Goal: Complete application form

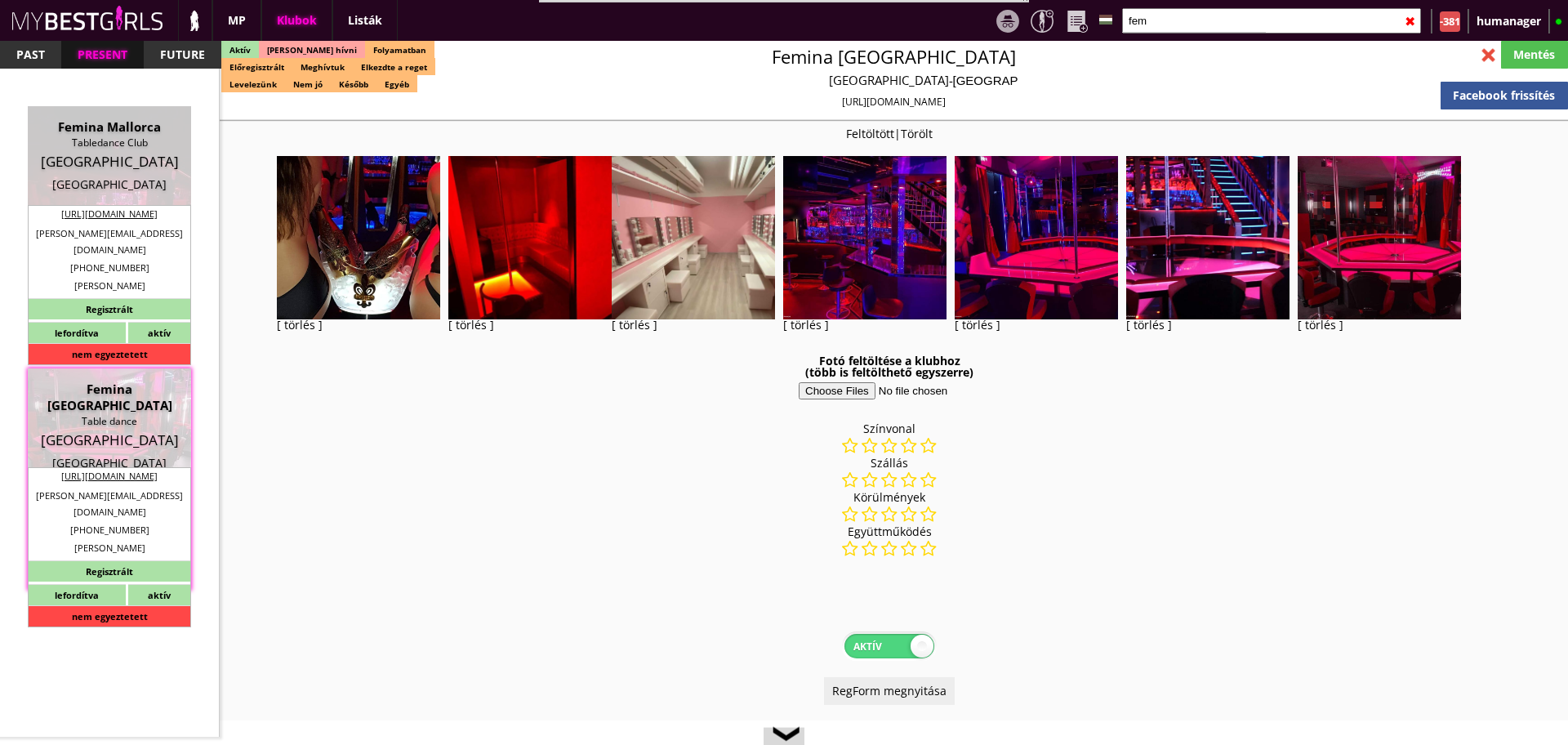
select select "reg"
select select "months"
select select "weeks"
select select "0"
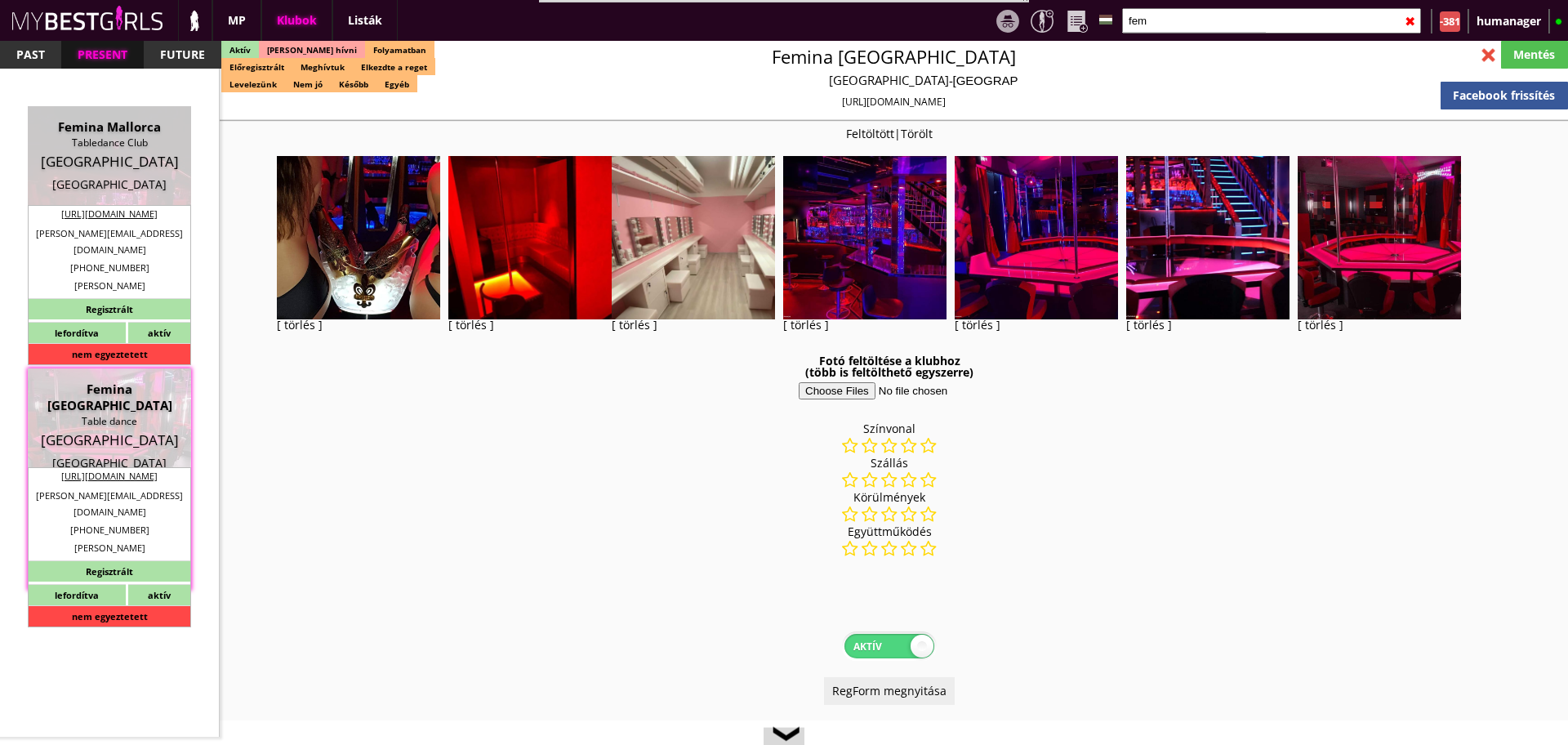
select select "flat"
select select "0"
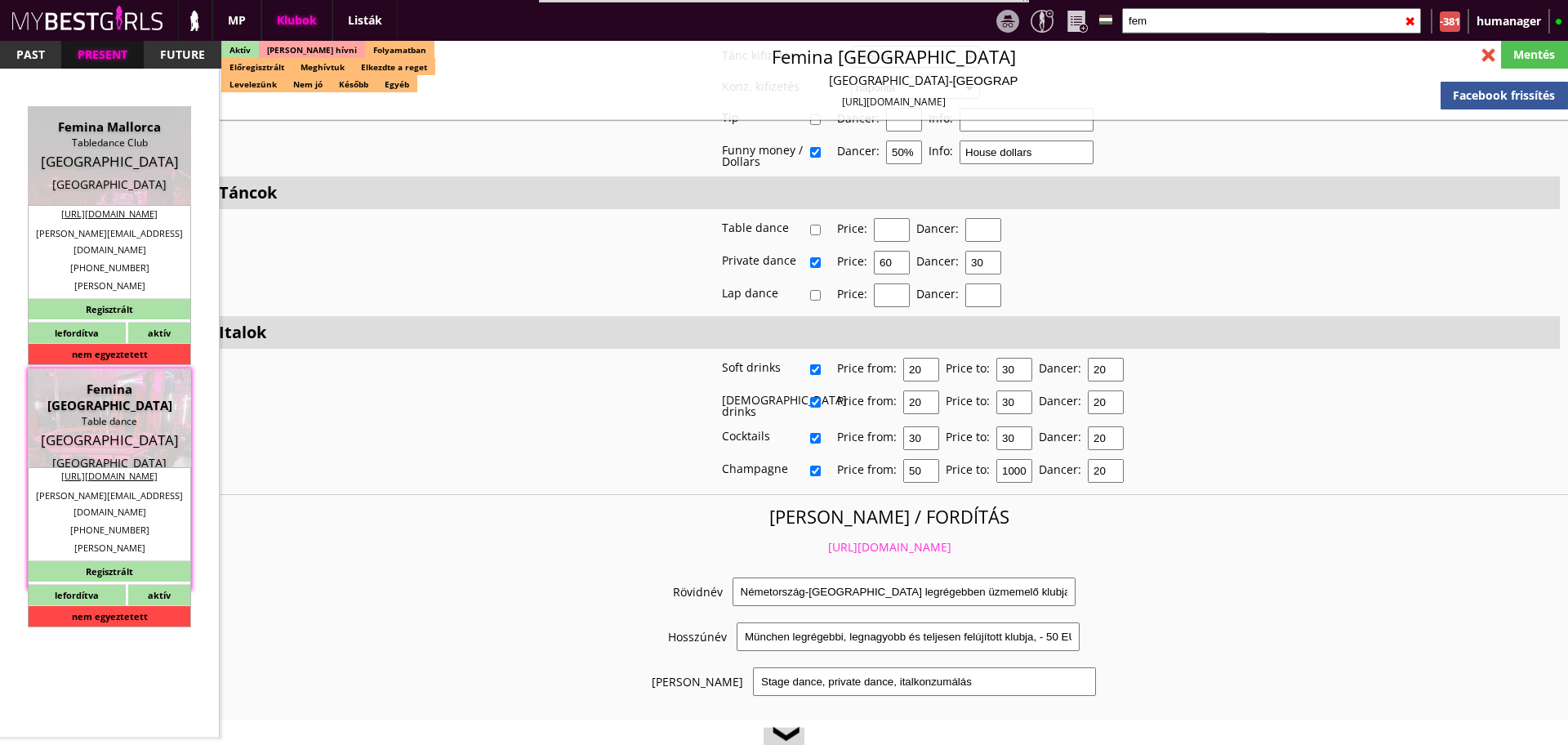
click at [1153, 18] on input "fem" at bounding box center [1271, 20] width 299 height 25
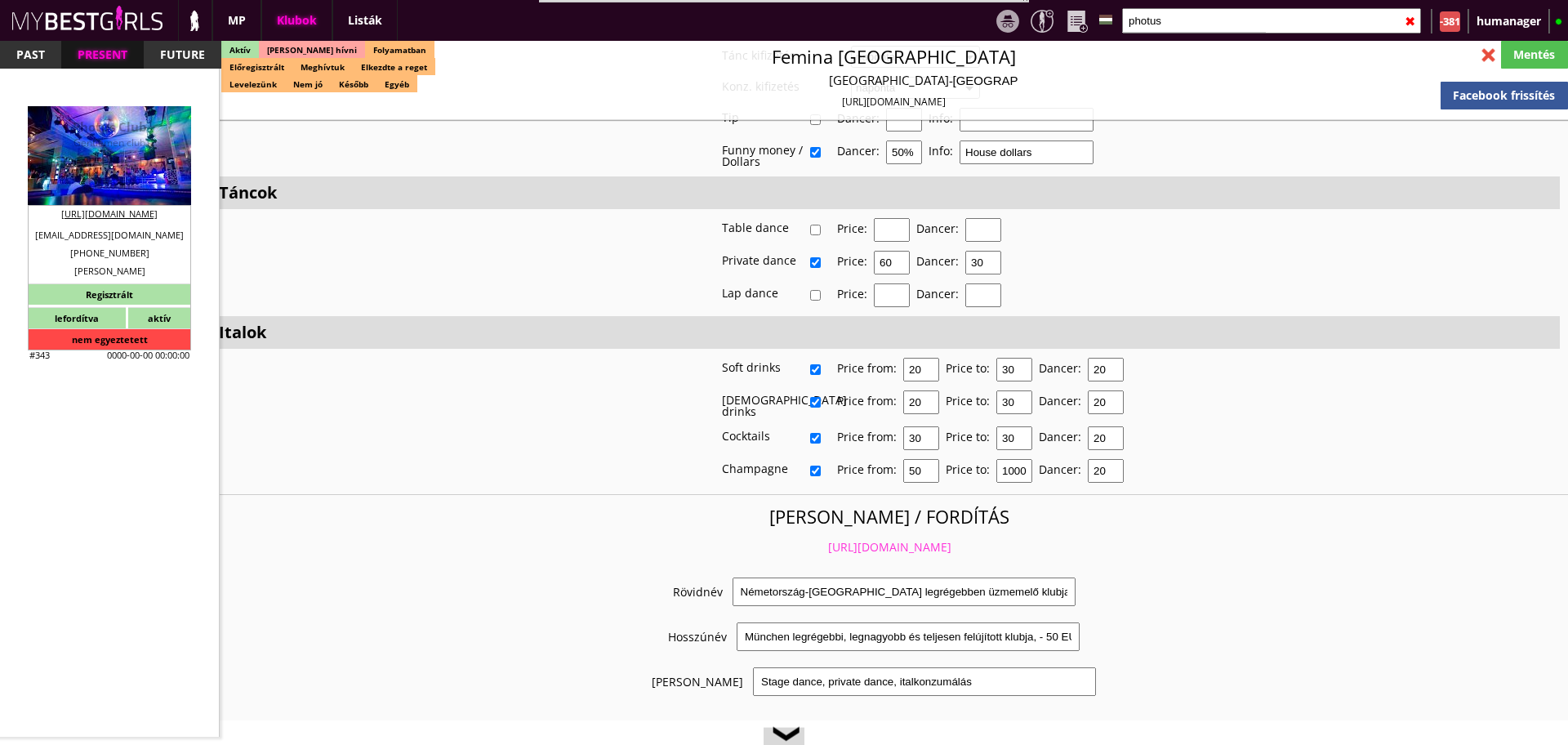
type input "photus"
click at [71, 179] on div "Lisabon" at bounding box center [109, 184] width 139 height 16
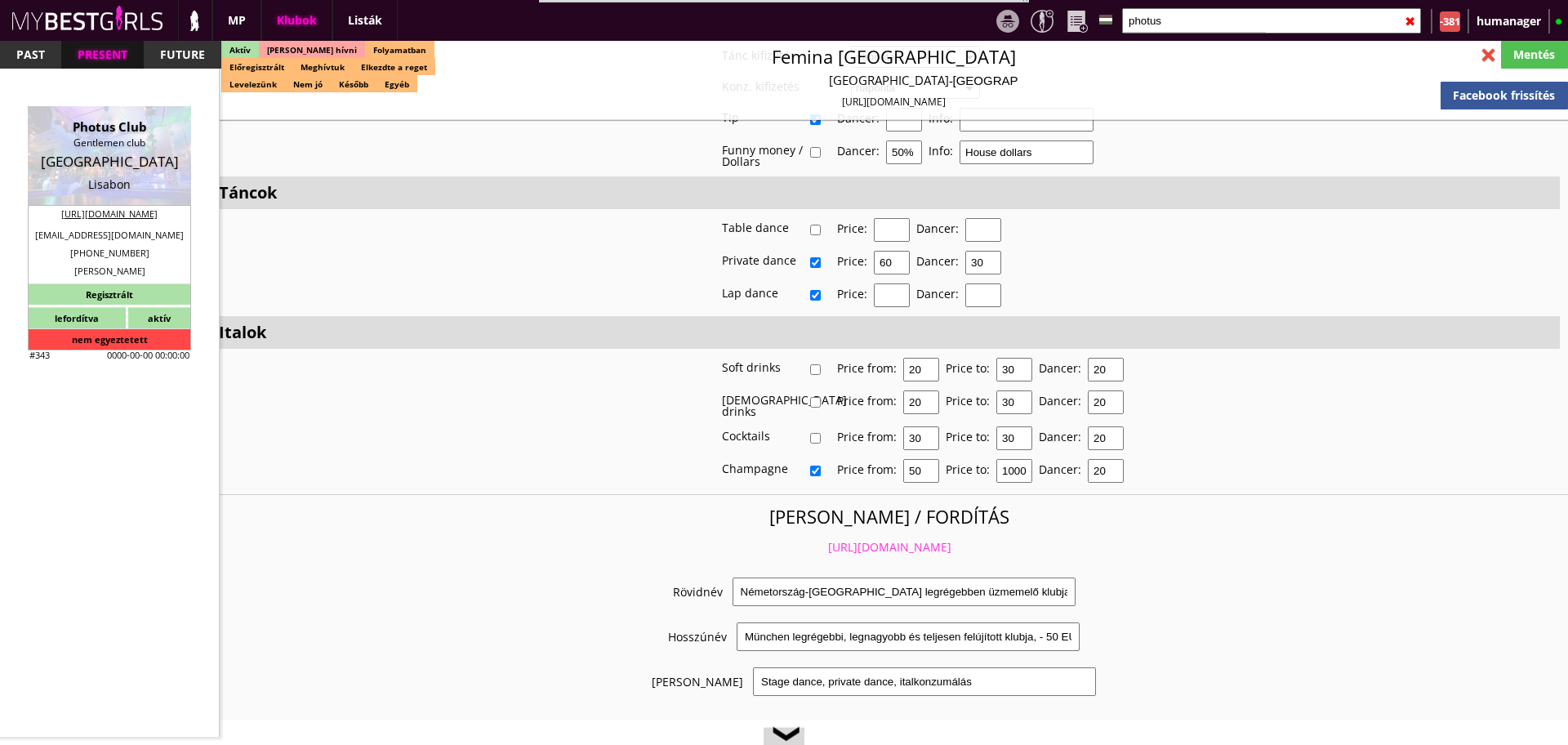
type input "Lisabon"
checkbox input "false"
type textarea "2022.07.09. Joana Ventura Ismeri Oscart, azt mondta, hogy korábban dolgozott ve…"
type input "15.00"
type input "EUR"
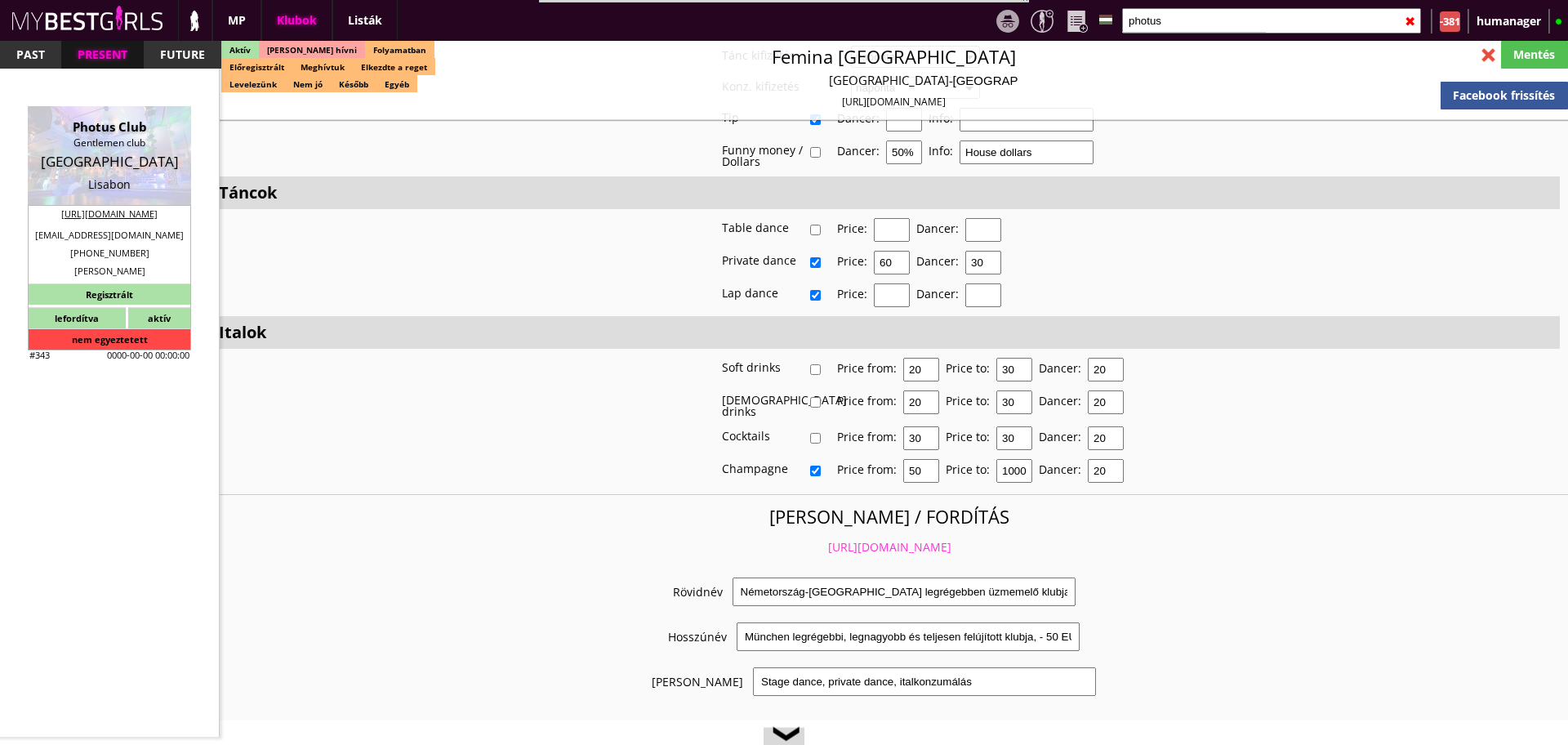
type input "Photus Club"
type input "Gentlemen club"
type input "1049-001"
type input "Av. de António José de Almeida 5 L-101"
type input "351"
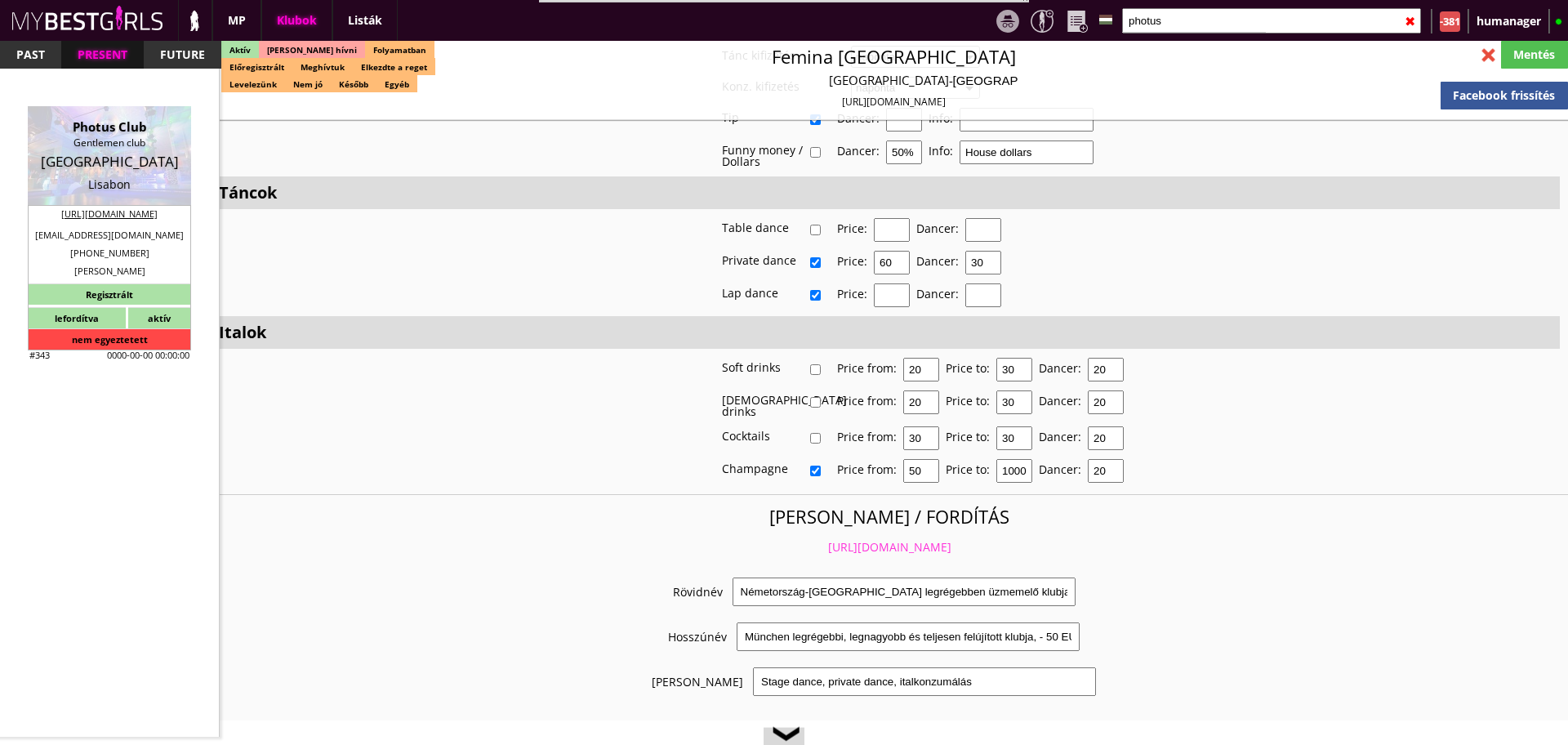
type input "919566051"
type input "+351939727474"
type input "info@photusclub.com"
type input "http://www.photusclub.com/"
type textarea "Sonhos Saturninos lda PT 515343021 2790-492 Queijas Rua Cesario Verde 41 H"
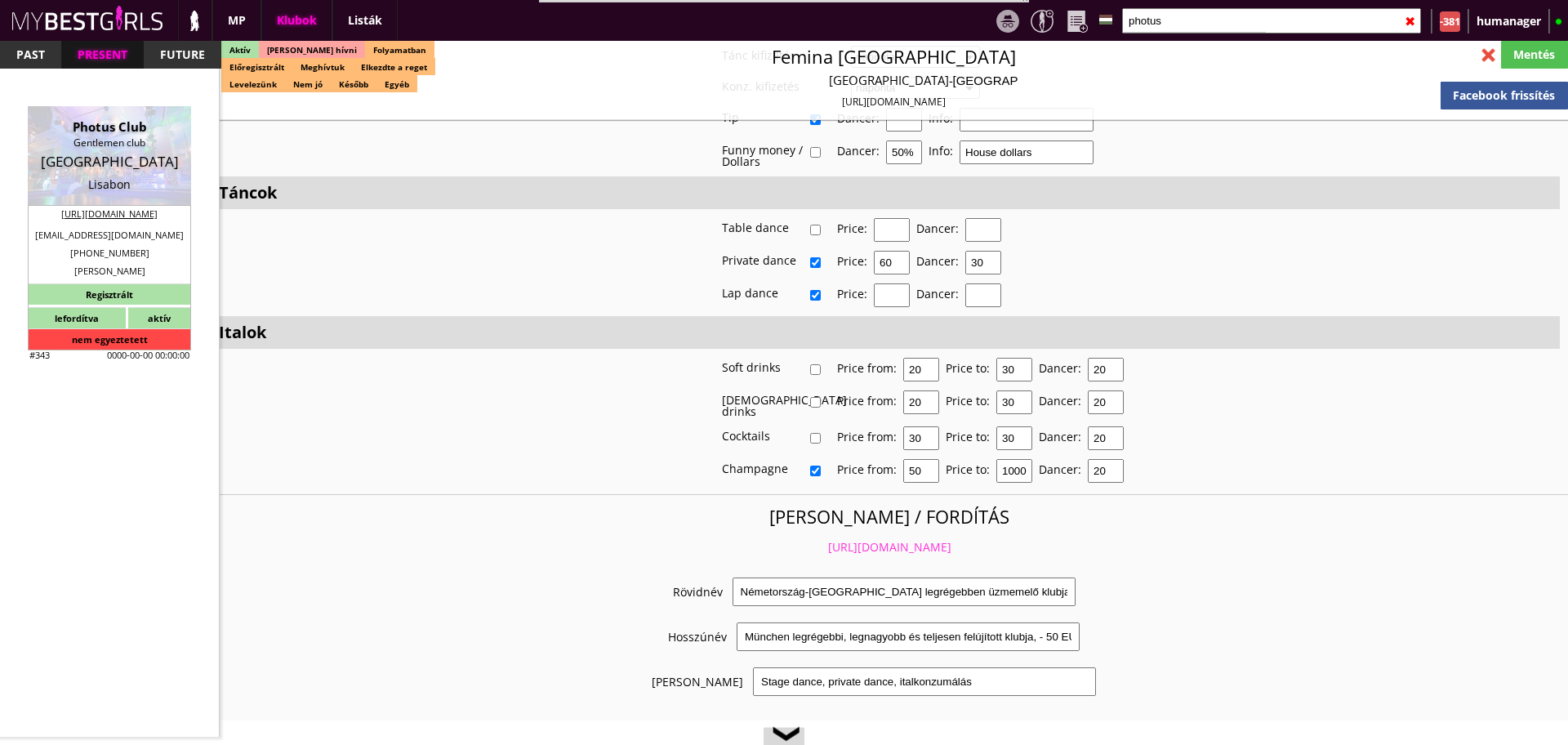
type input "Sonhos Saturninos lda"
type input "PT 515343021"
type input "2790-492"
type input "Queijas"
type input "Rua Cesario Verde 41 H"
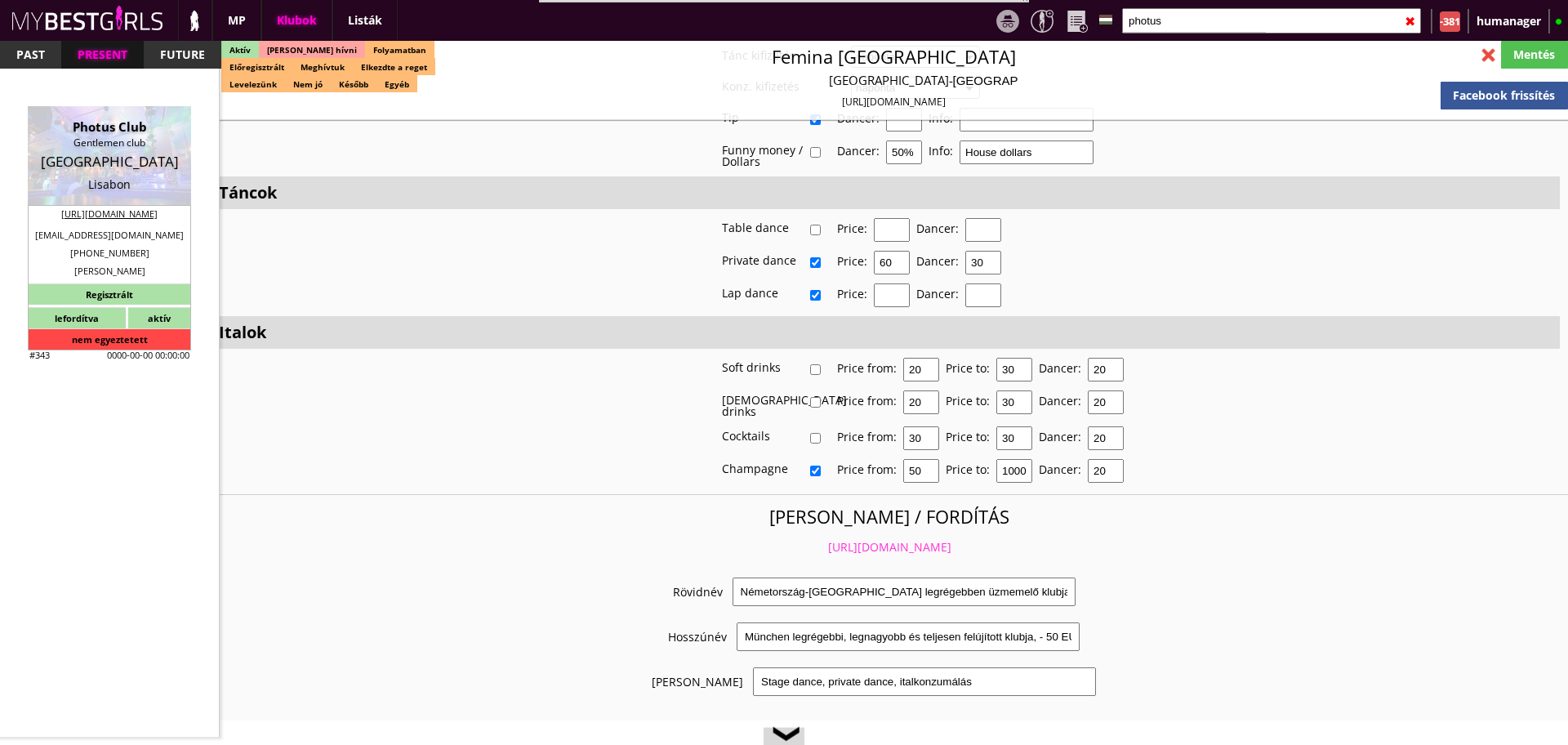
type input "Oscar"
type input "Rosmaninho"
type input "351"
type input "919566051"
type input "info@photusclub.com"
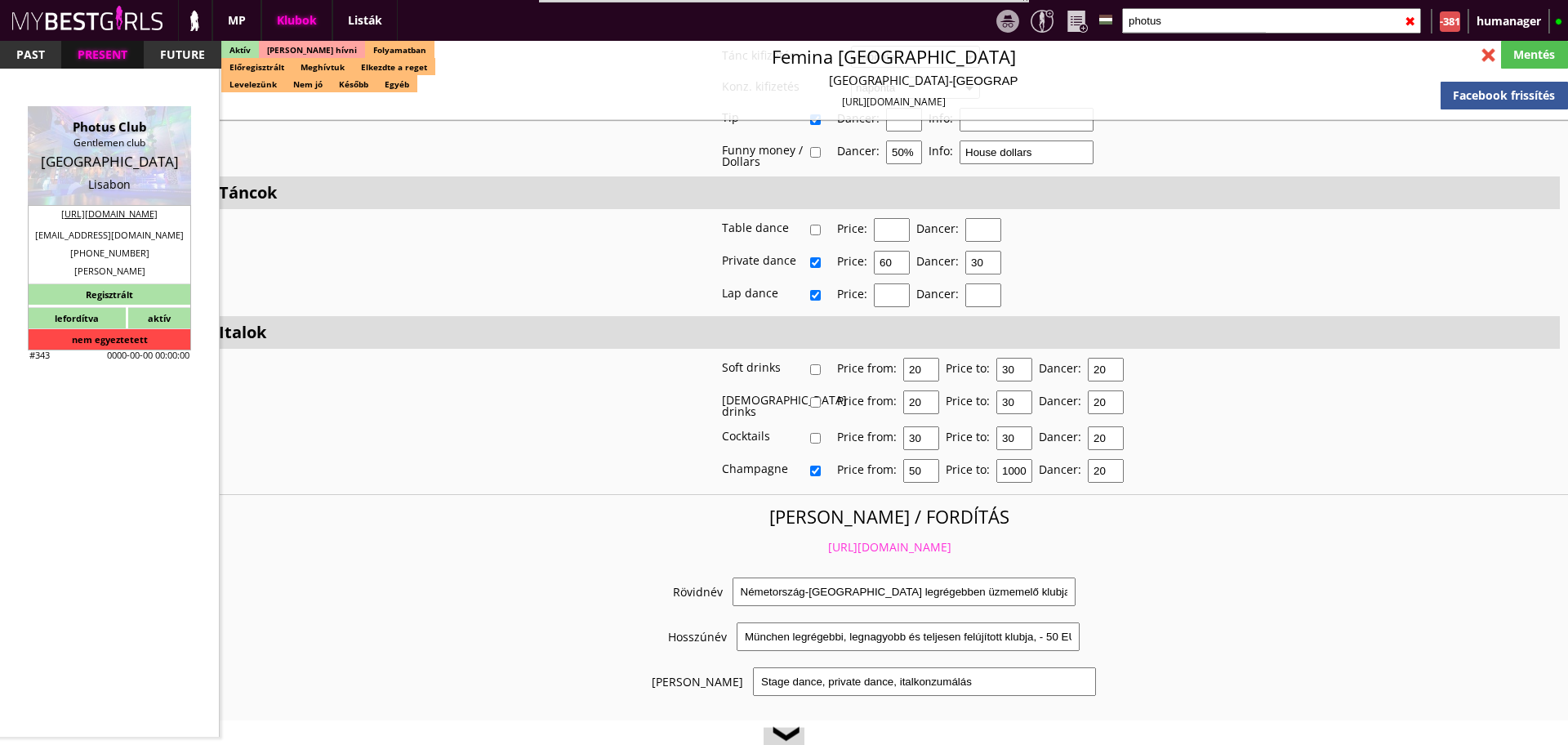
type input "Oscar"
type input "Rosmaninho"
type input "351"
type input "939 727 474"
type input "info@photusclub.com"
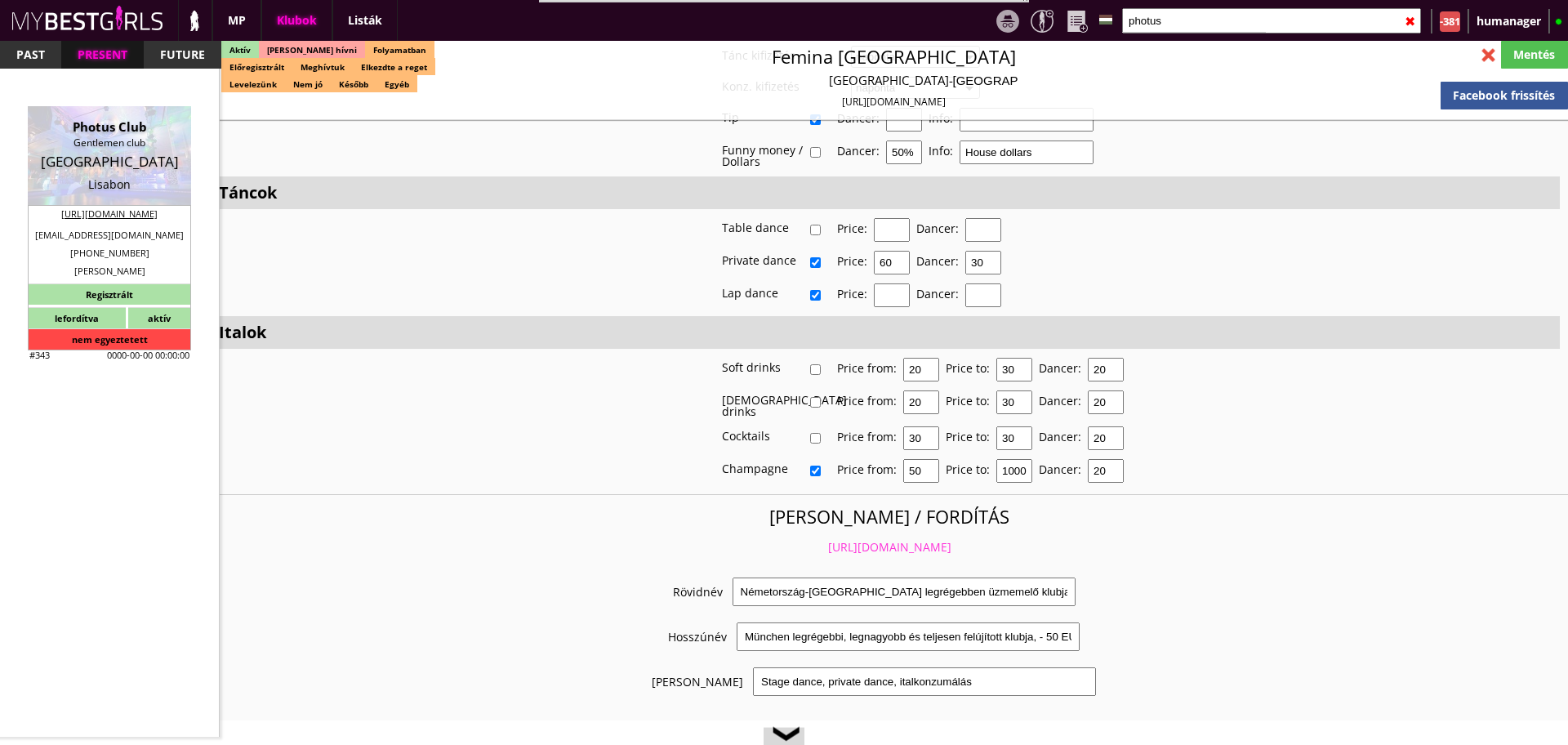
type textarea "Régi számlázási cím: 1050-086 Lisboa Av Duque de Loule 49"
type input "10"
type input "2"
type input "1"
type input "3"
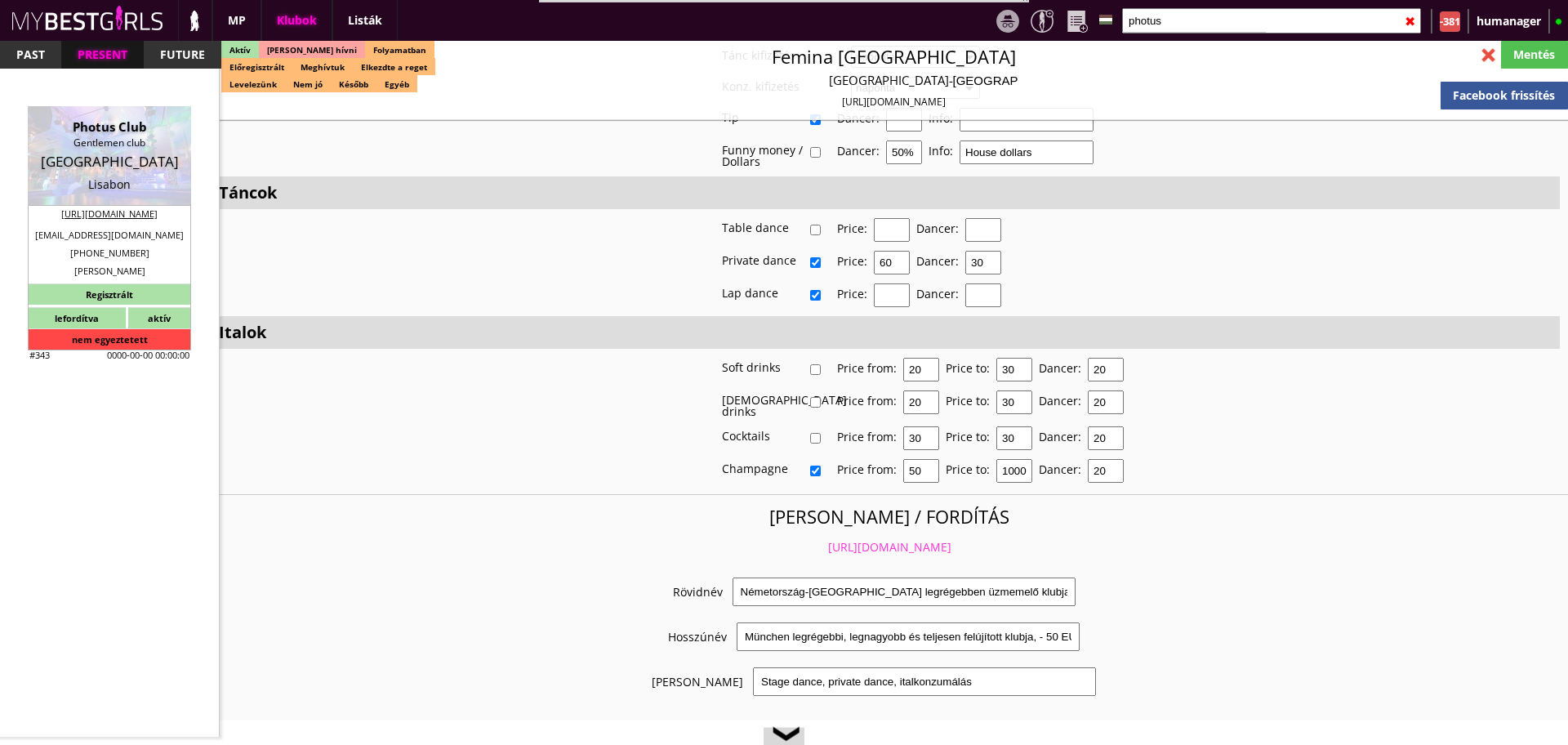
select select "room"
type input "9.00"
type input "2"
checkbox input "true"
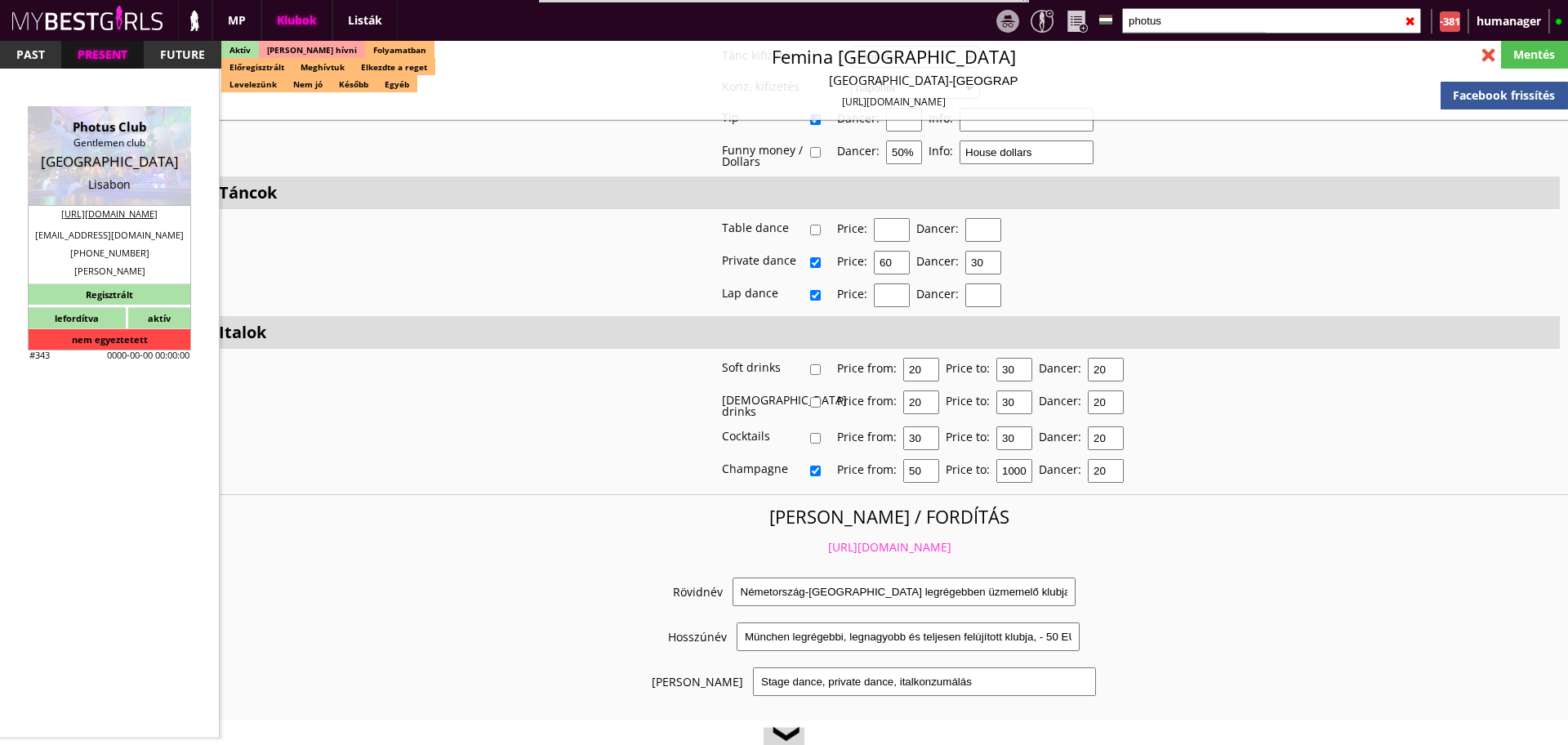
checkbox input "true"
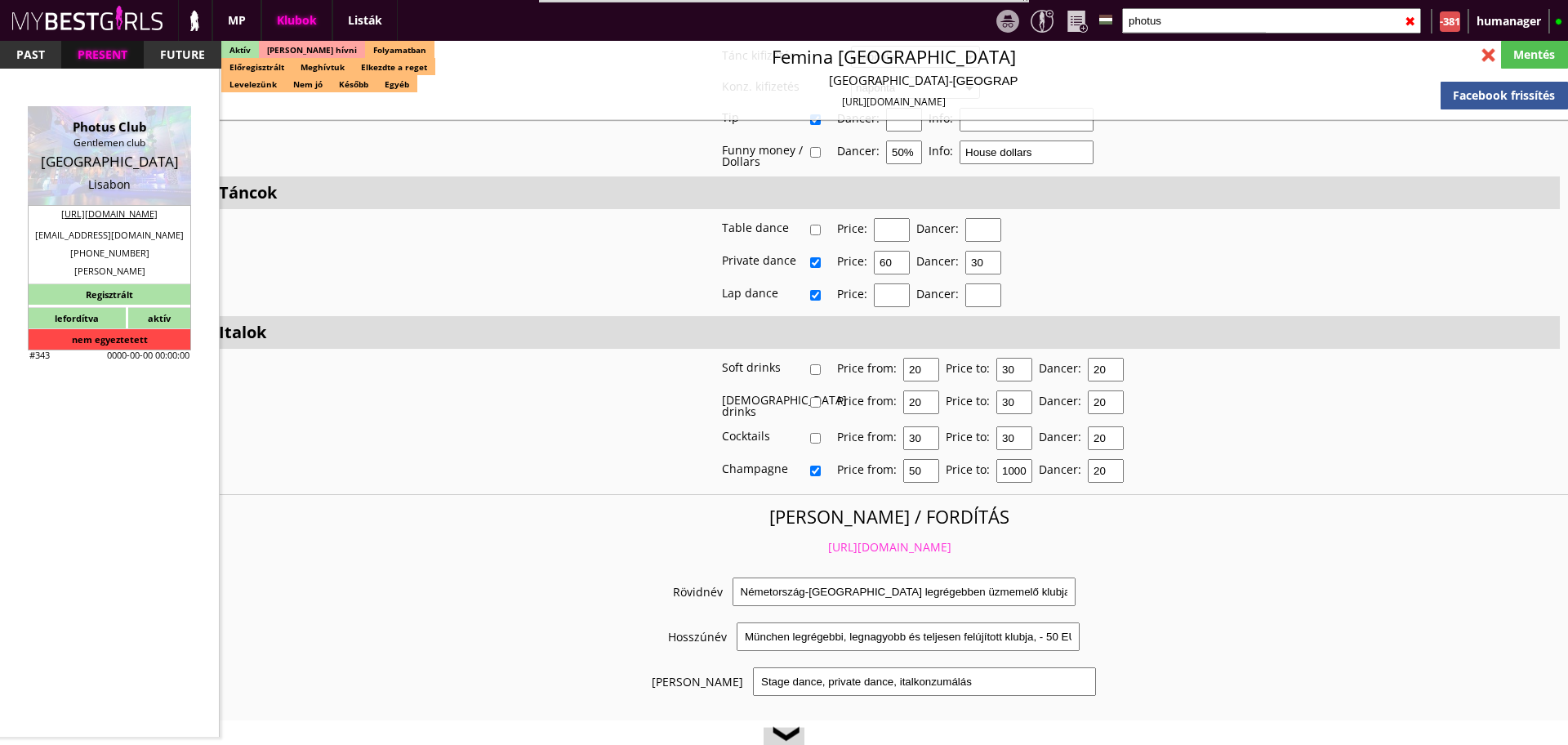
checkbox input "true"
type input "6"
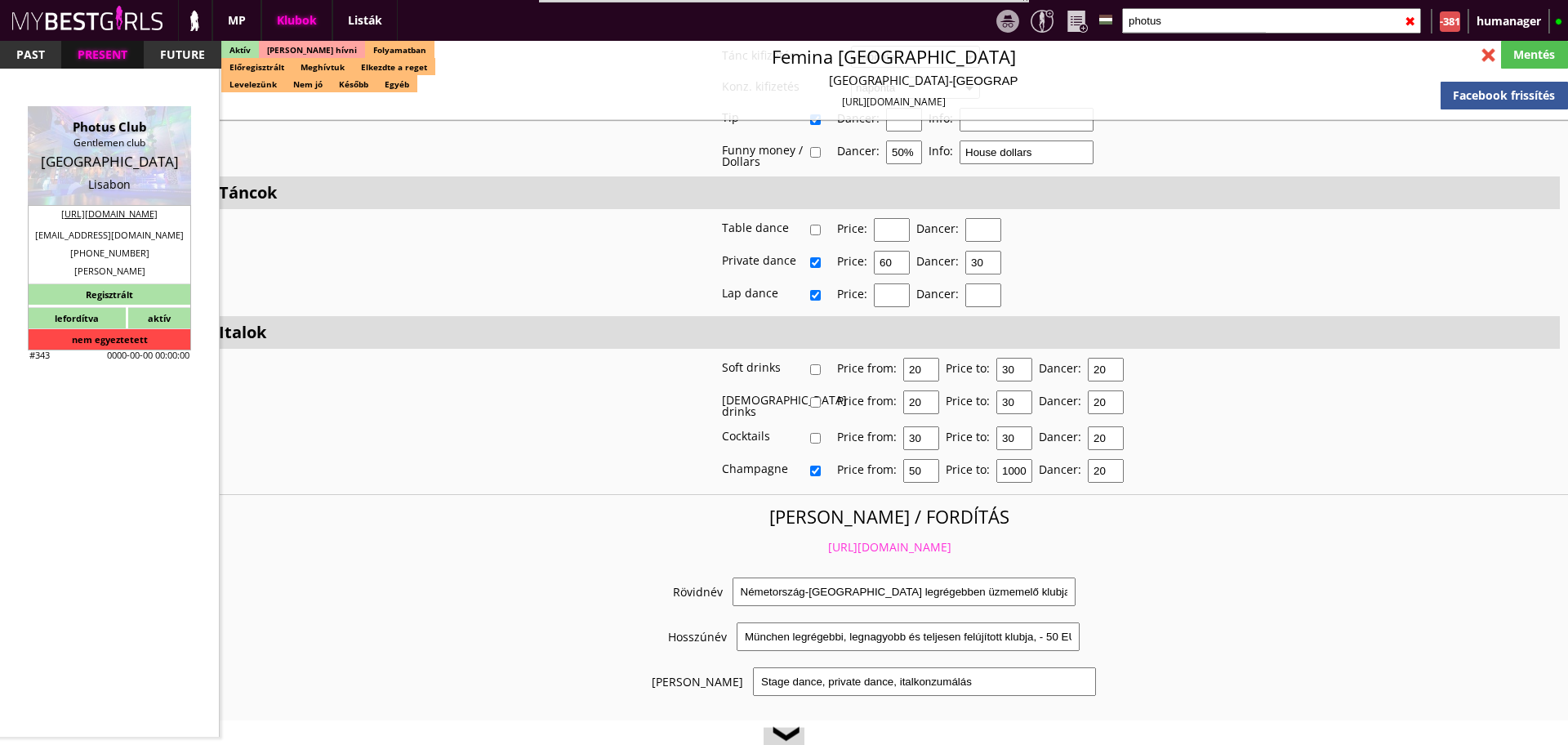
checkbox input "true"
type input "2"
type input "1000"
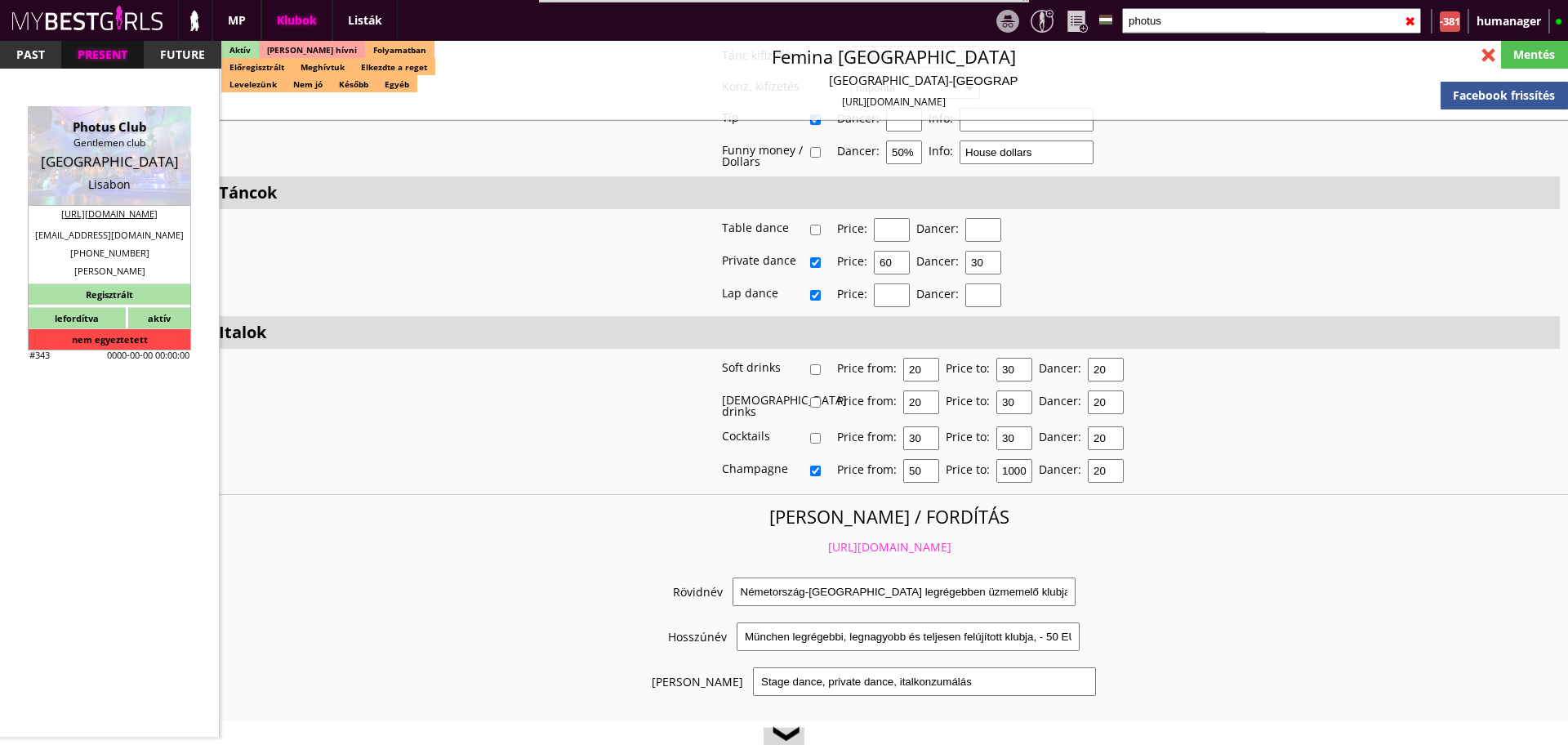
type input "40.00"
type input "50.00"
select select "last day"
select select "weekly"
checkbox input "true"
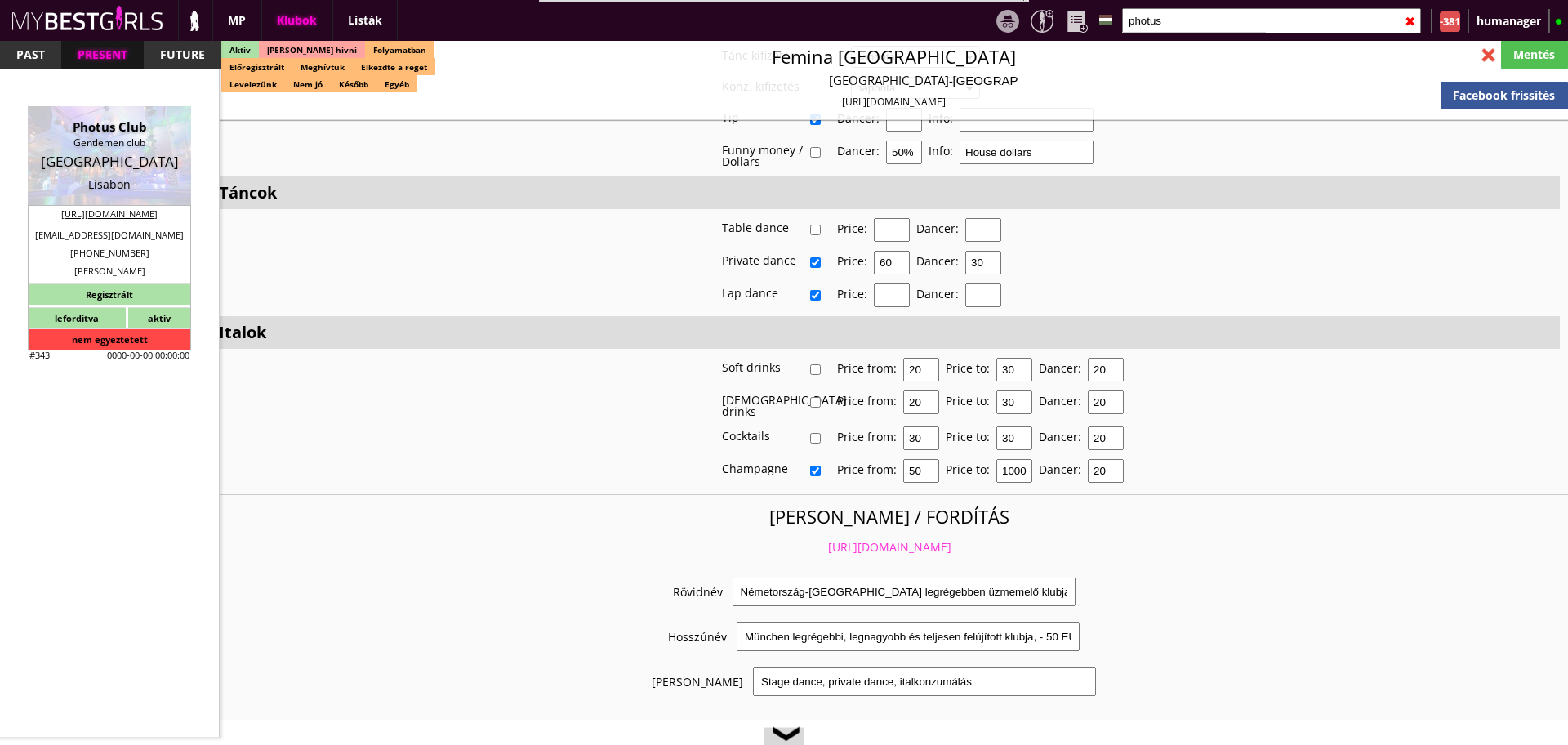
type input "100%"
checkbox input "false"
checkbox input "true"
type input "200"
type input "100"
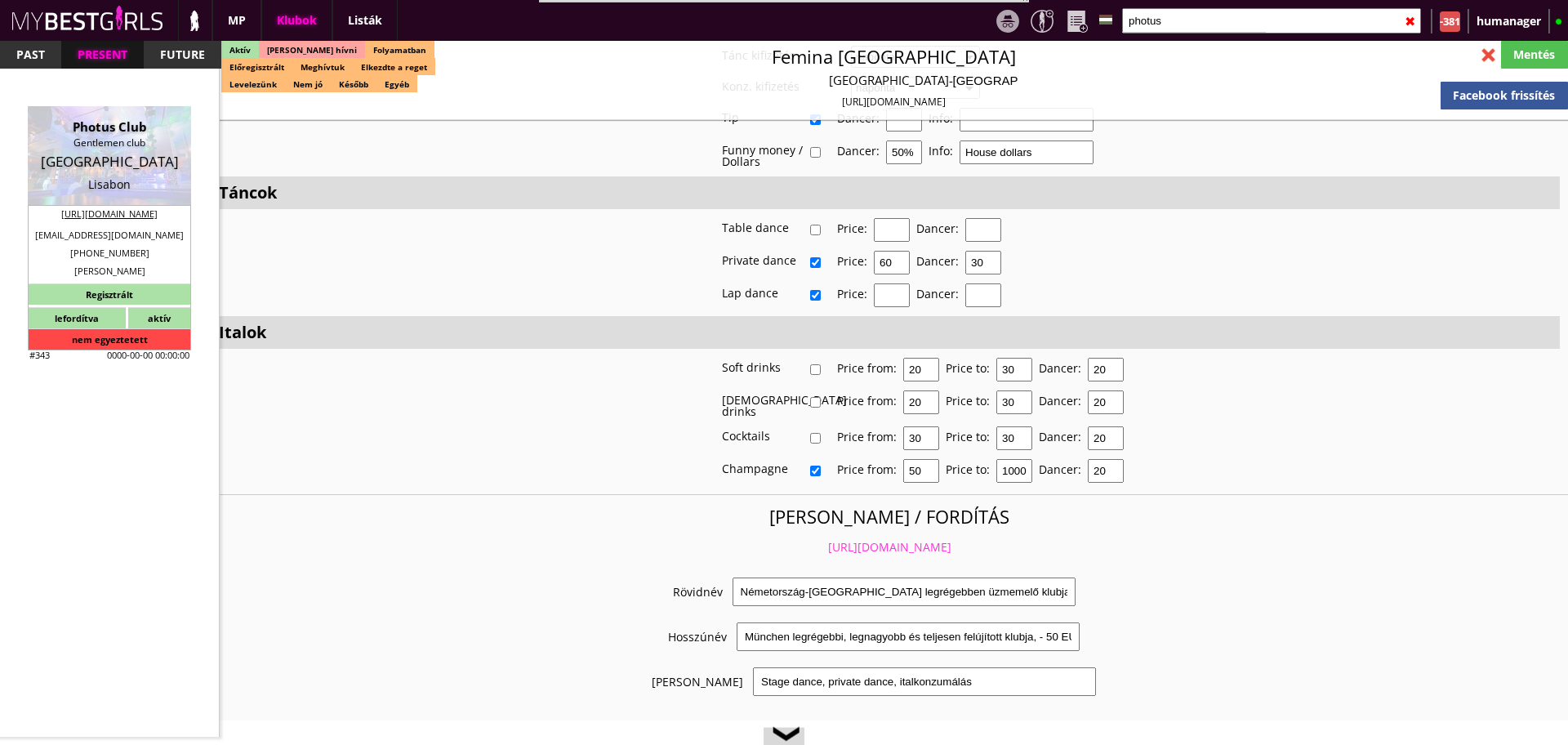
checkbox input "true"
checkbox input "false"
checkbox input "true"
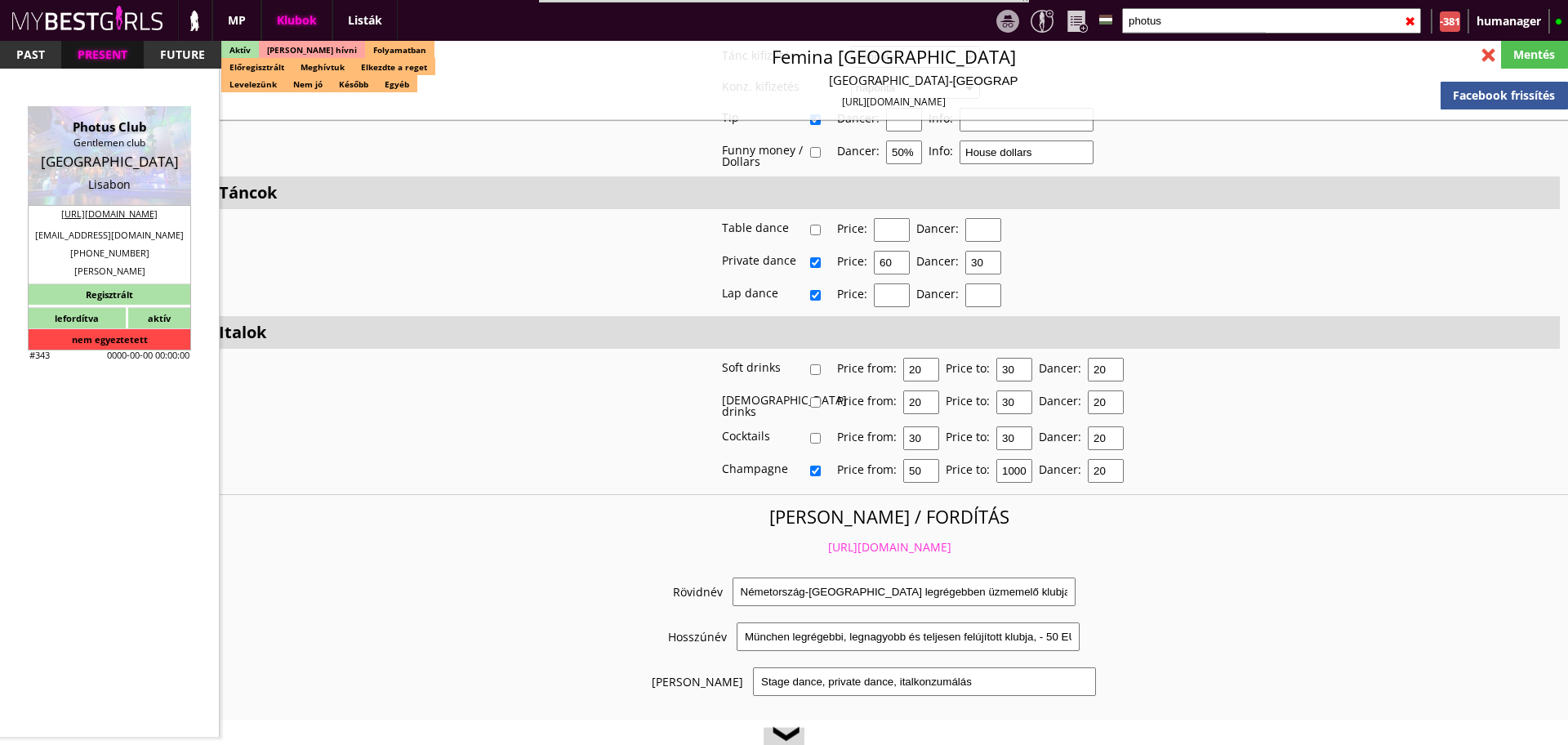
type input "300"
type input "2500"
type input "30"
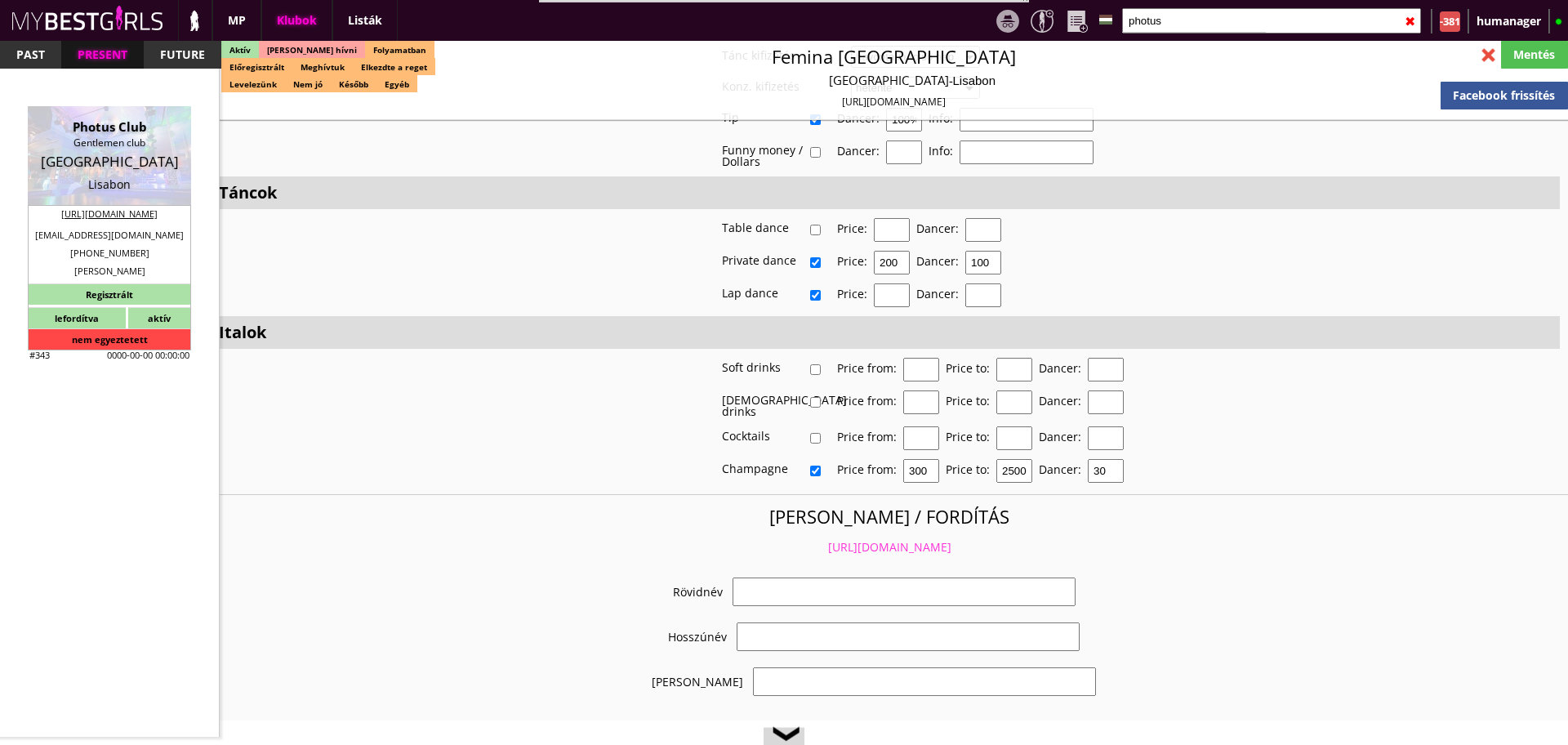
select select "info@photusclub.com"
checkbox input "true"
type input "Forgalmas srtipklub Liszabonban"
type input "Portugália fővárosában táncos munka - 40 EUR FIX/nap"
type input "Színpadi tánc, ital konzumálás, privát tánc"
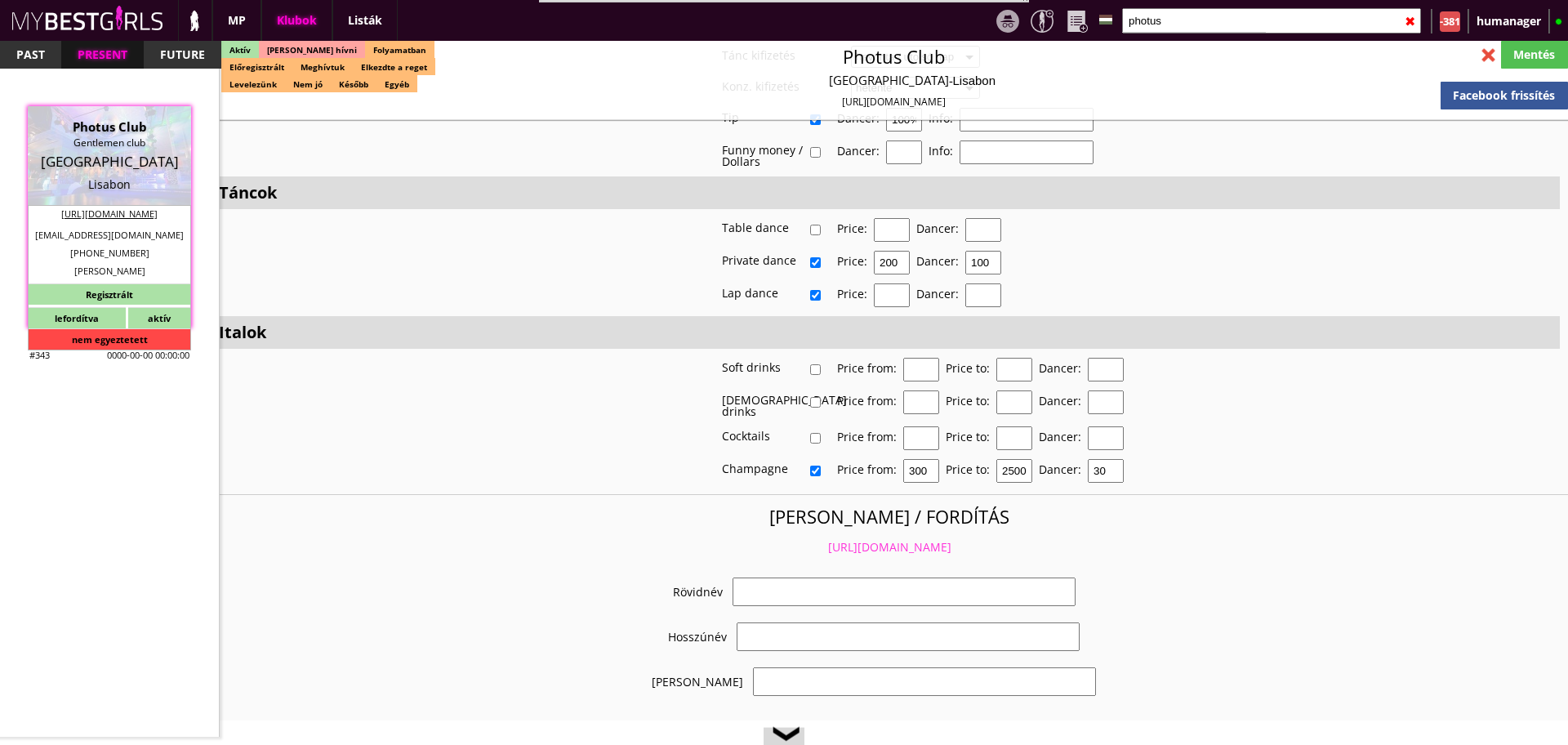
type textarea "Country: Portugal Club type: Gentlemens Club Work type: Table dance, lap dance,…"
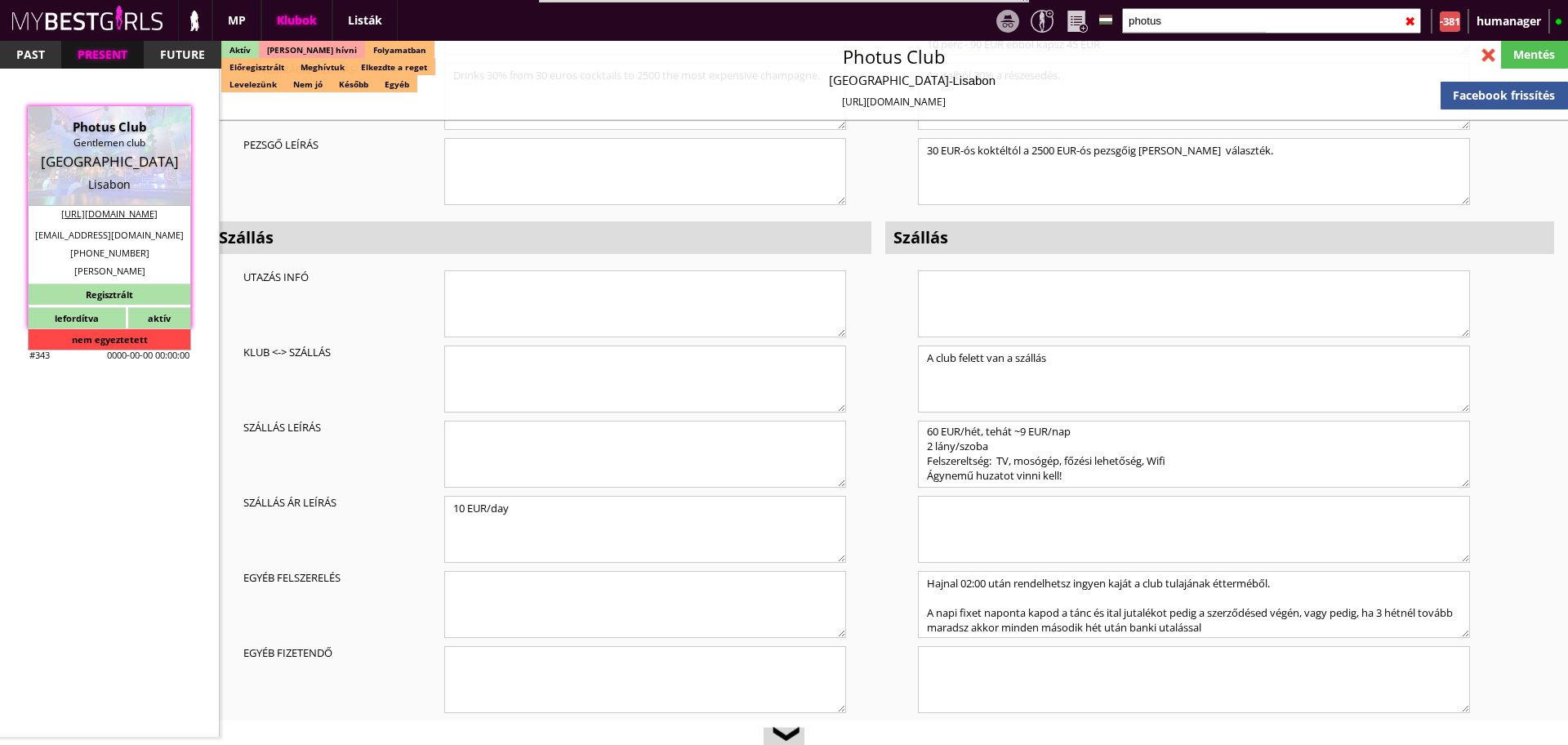
scroll to position [2, 0]
drag, startPoint x: 1267, startPoint y: 607, endPoint x: 918, endPoint y: 585, distance: 349.7
click at [918, 585] on textarea "Hajnal 02:00 után rendelhetsz ingyen kaját a club tulajának étterméből. A napi …" at bounding box center [1194, 604] width 552 height 67
click at [901, 480] on div "Alap Portugália Lisabon EUR Gentlemen club Club system 40 EUR napi fix hétfőtől…" at bounding box center [1220, 57] width 669 height 1392
drag, startPoint x: 1265, startPoint y: 602, endPoint x: 1237, endPoint y: 607, distance: 28.4
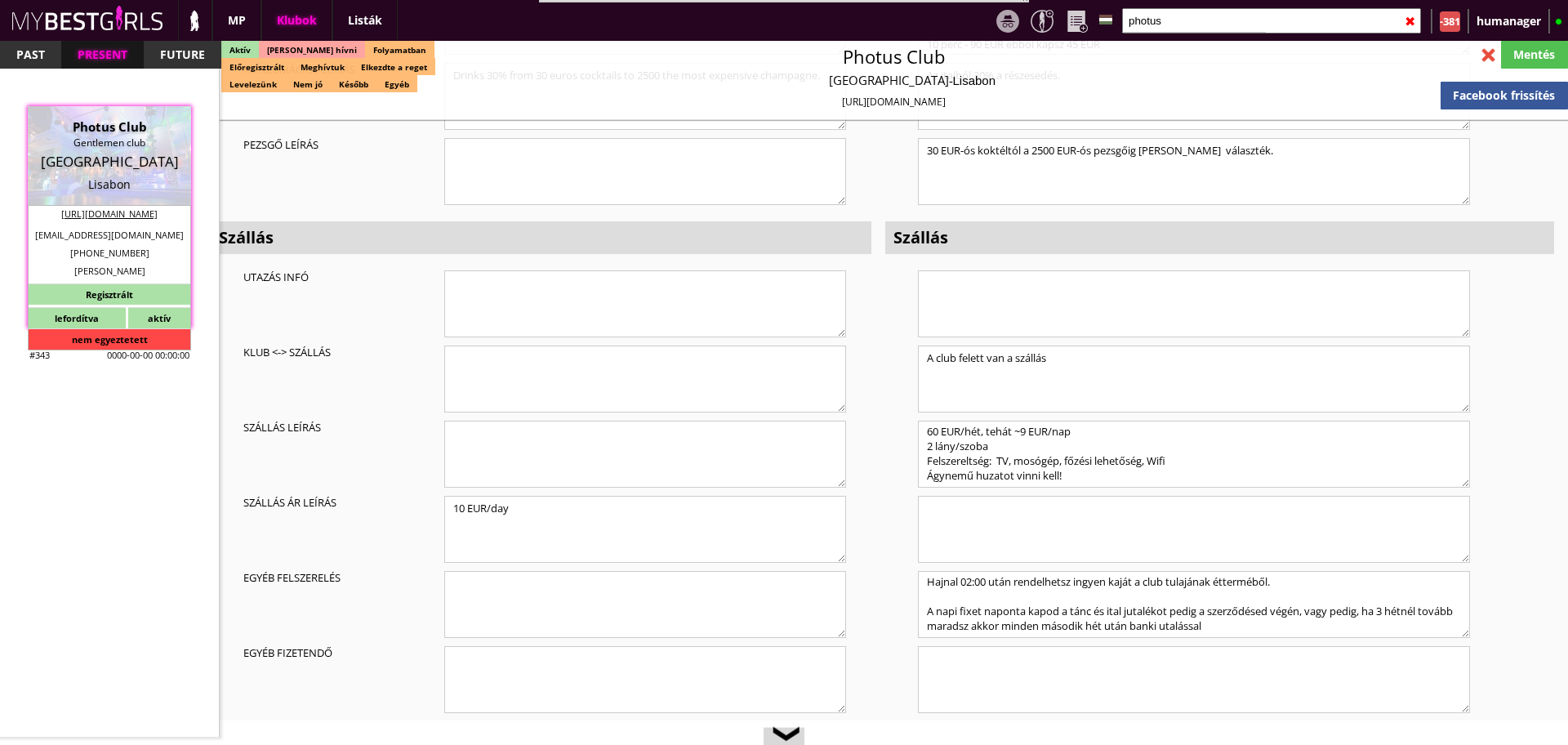
click at [1237, 607] on textarea "Hajnal 02:00 után rendelhetsz ingyen kaját a club tulajának étterméből. A napi …" at bounding box center [1194, 604] width 552 height 67
click at [1253, 605] on textarea "Hajnal 02:00 után rendelhetsz ingyen kaját a club tulajának étterméből. A napi …" at bounding box center [1194, 604] width 552 height 67
drag, startPoint x: 1253, startPoint y: 605, endPoint x: 906, endPoint y: 585, distance: 347.6
click at [906, 585] on div "Alap Portugália Lisabon EUR Gentlemen club Club system 40 EUR napi fix hétfőtől…" at bounding box center [1220, 57] width 669 height 1392
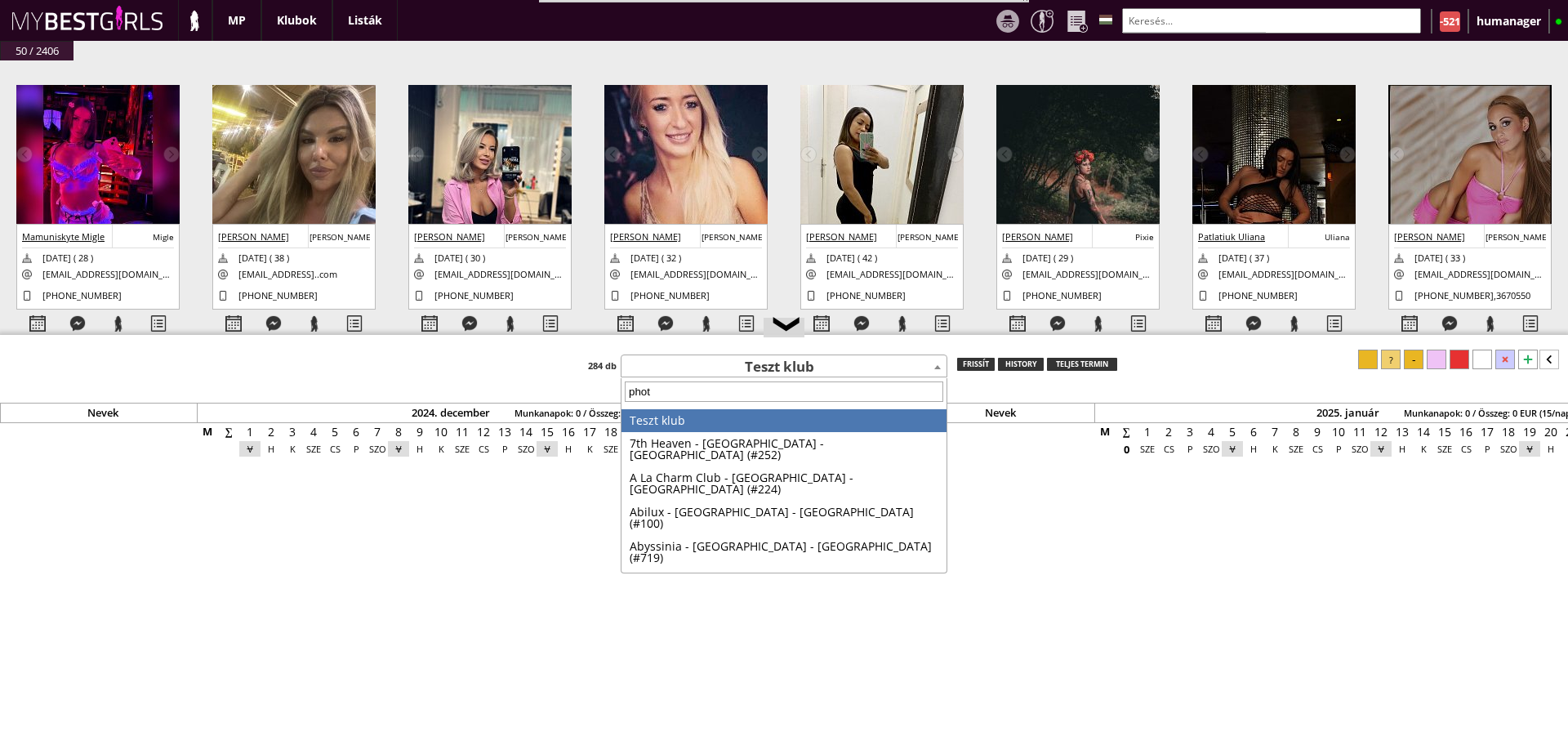
type input "photu"
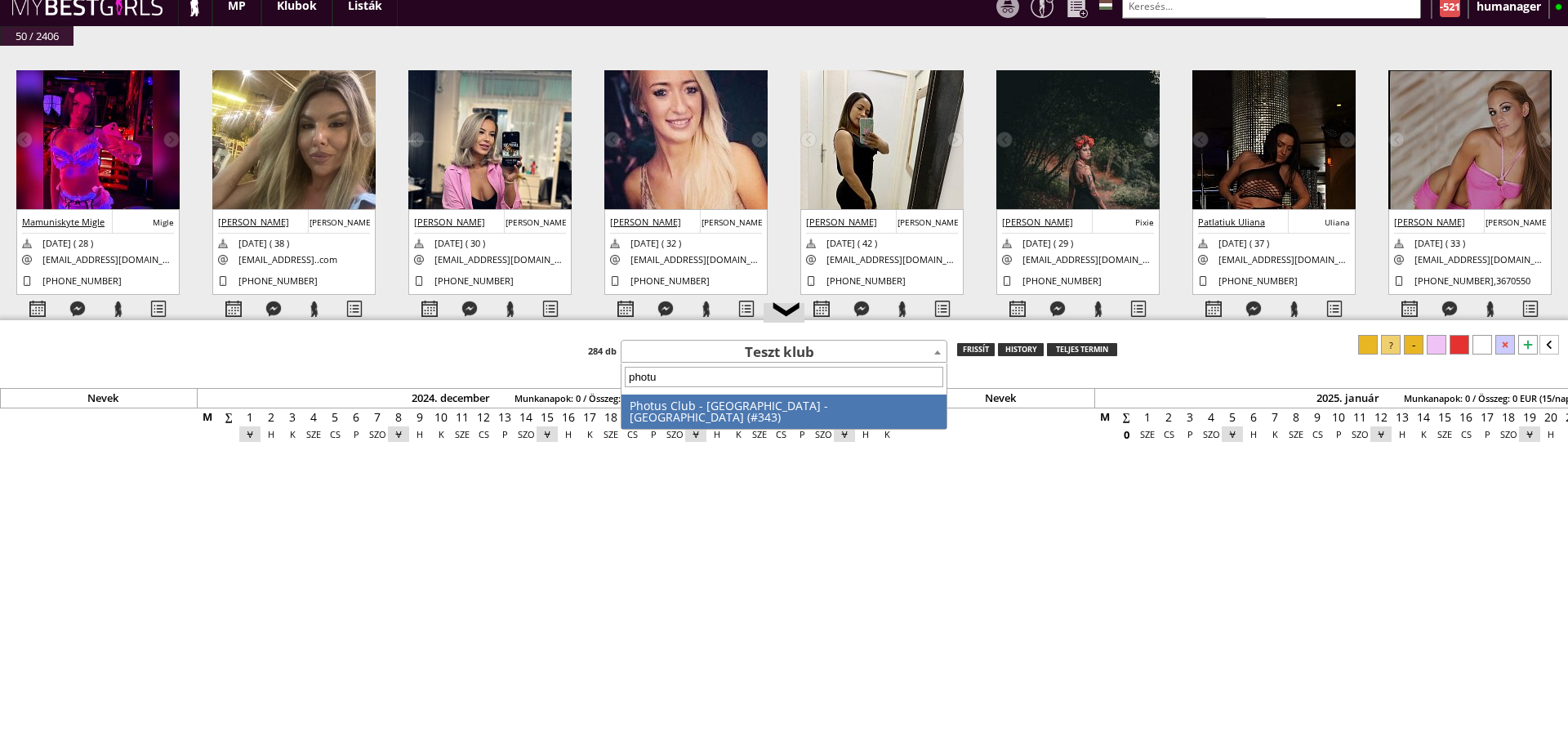
scroll to position [0, 6754]
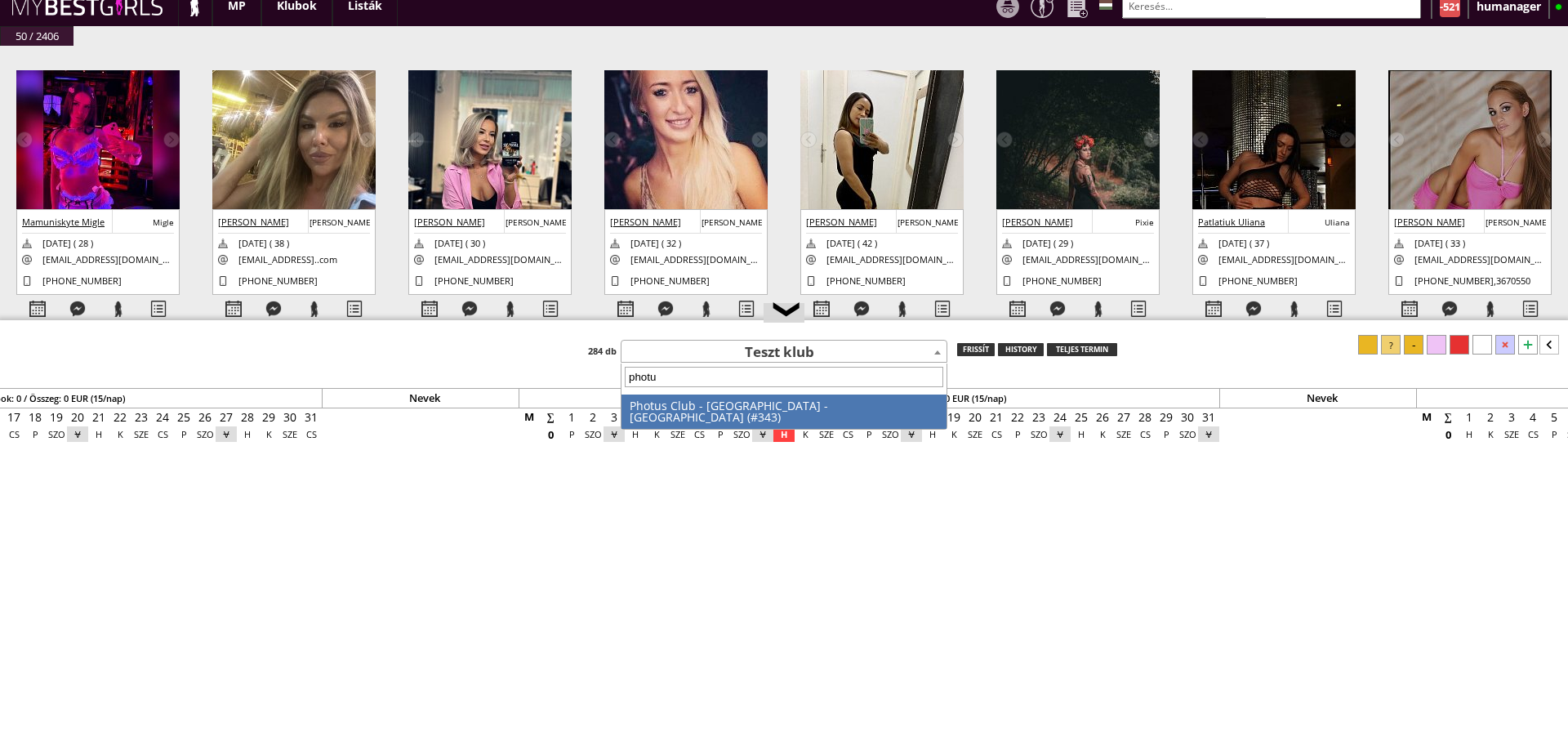
select select "343"
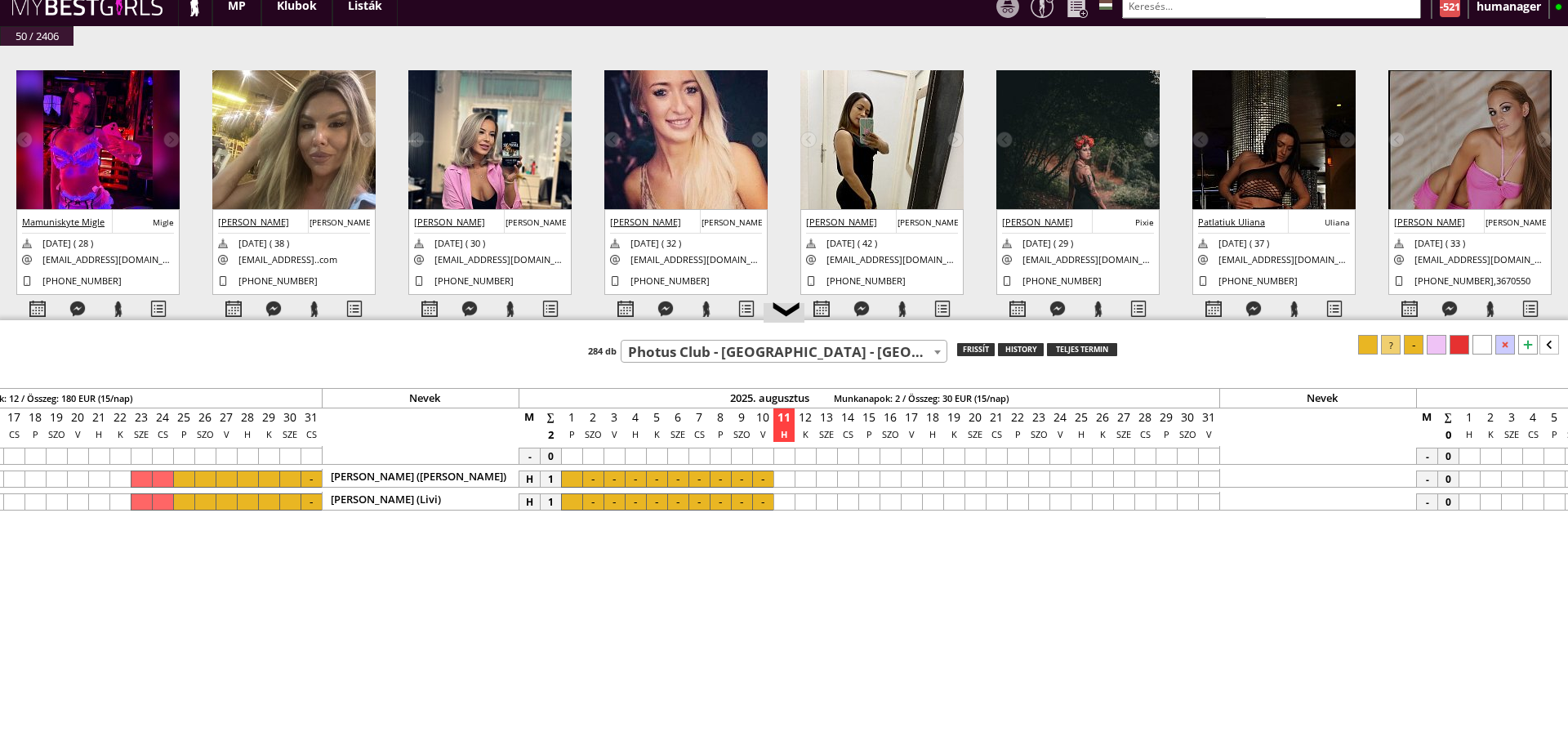
scroll to position [0, 6571]
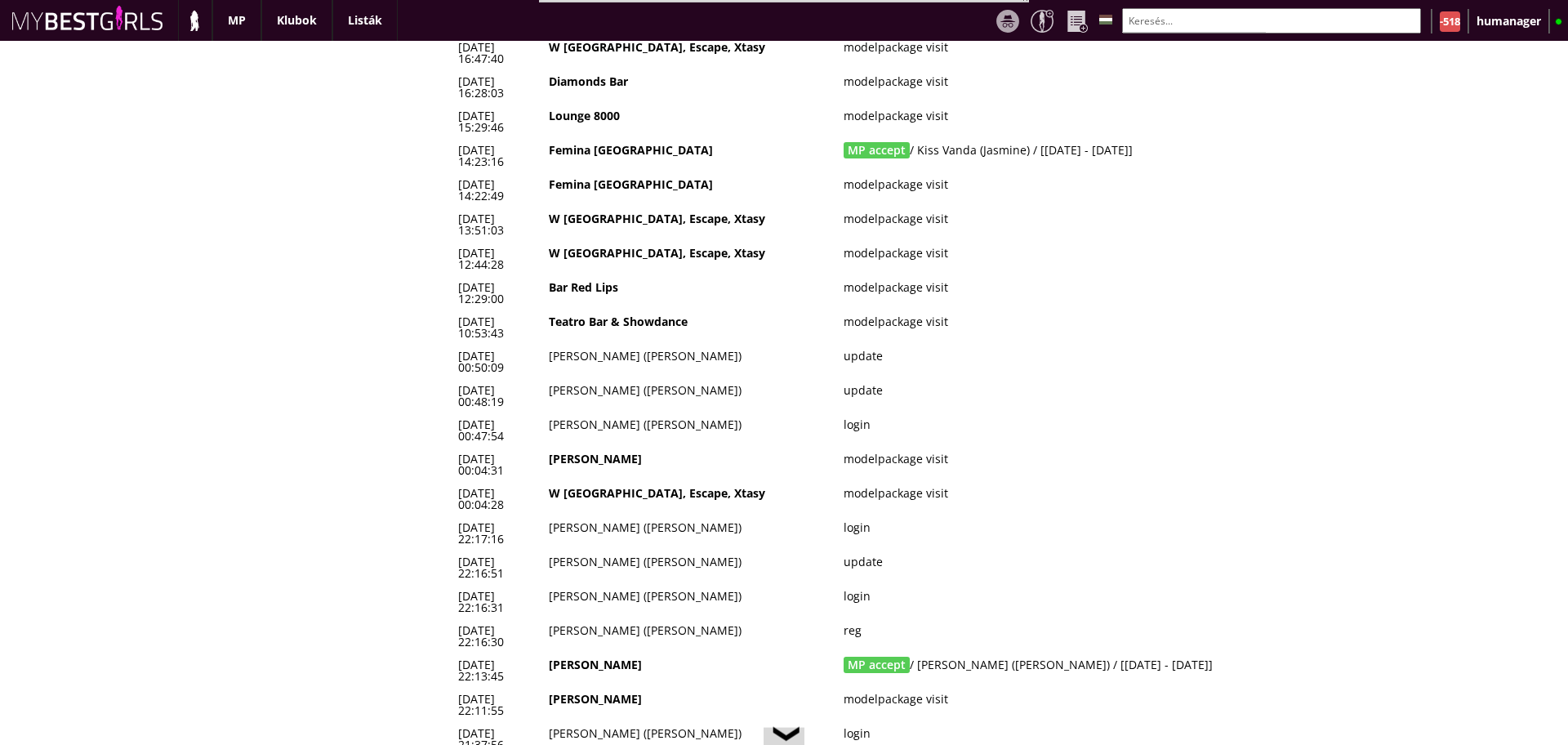
scroll to position [5637, 0]
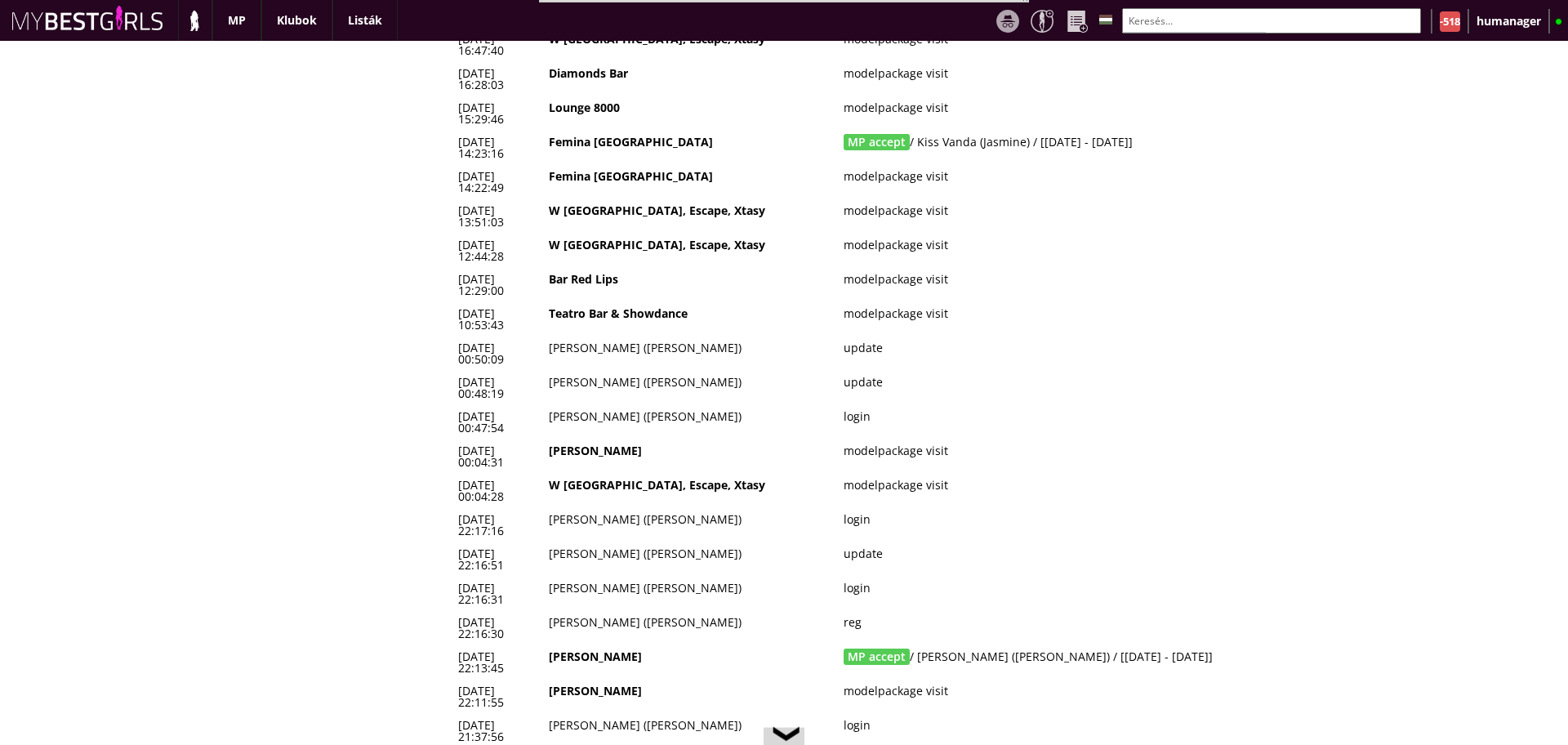
click at [1195, 25] on input "text" at bounding box center [1271, 20] width 299 height 25
type input "p"
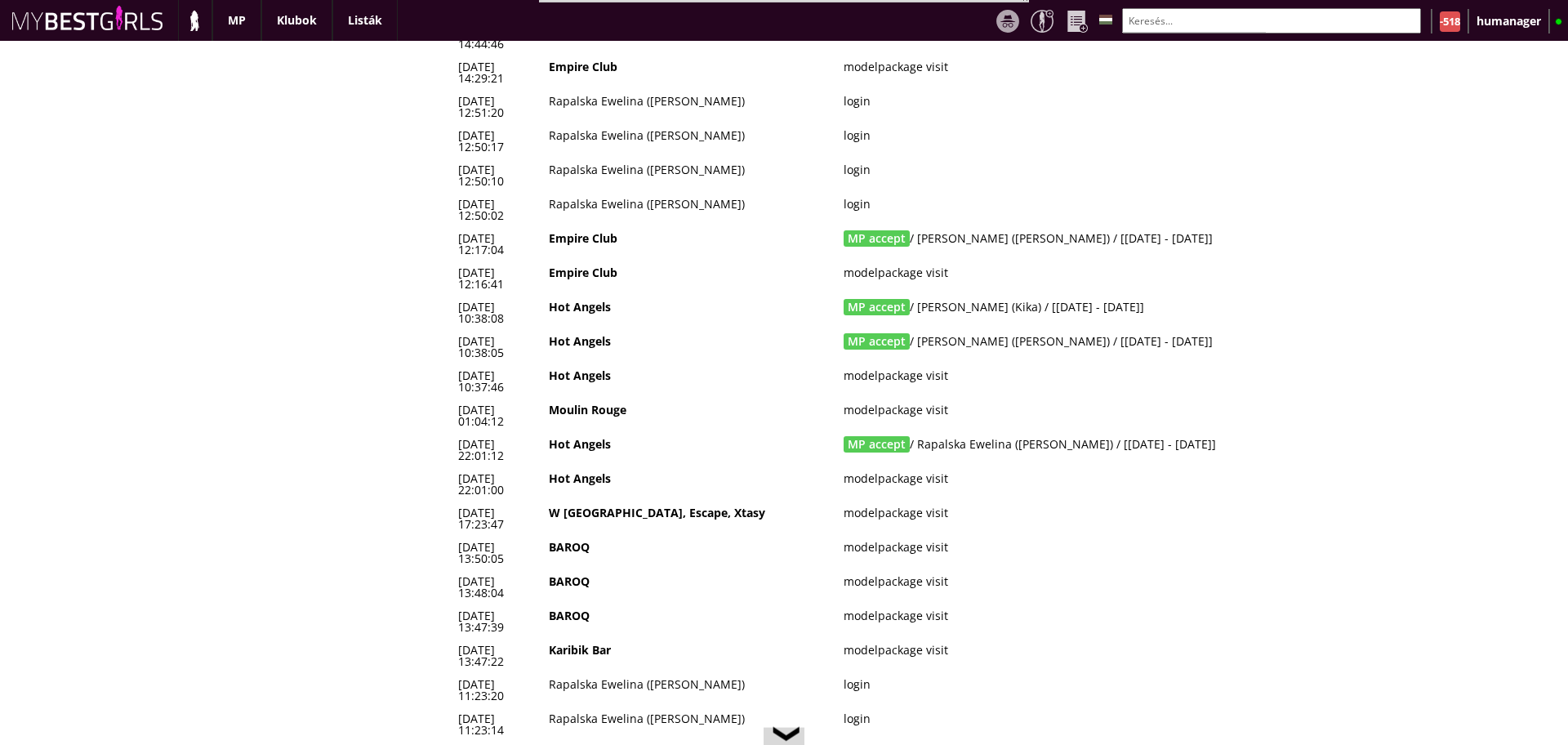
scroll to position [14642, 0]
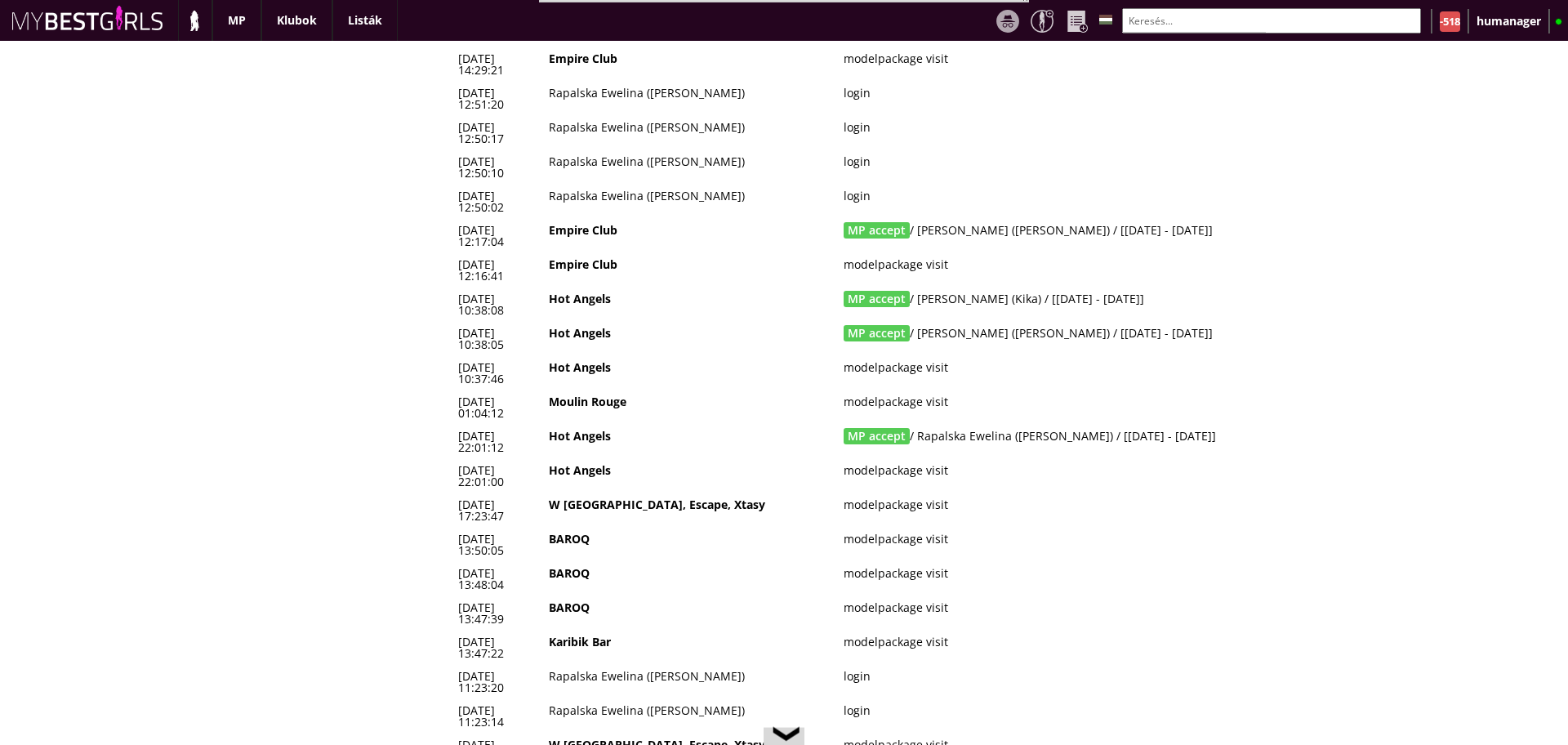
drag, startPoint x: 1187, startPoint y: 456, endPoint x: 459, endPoint y: 415, distance: 729.2
copy tbody "2025-07-09 19:12:46 Photus Club MP accept / Turi Maria (Angelina) / [2025-07-23…"
drag, startPoint x: 1189, startPoint y: 457, endPoint x: 460, endPoint y: 413, distance: 730.3
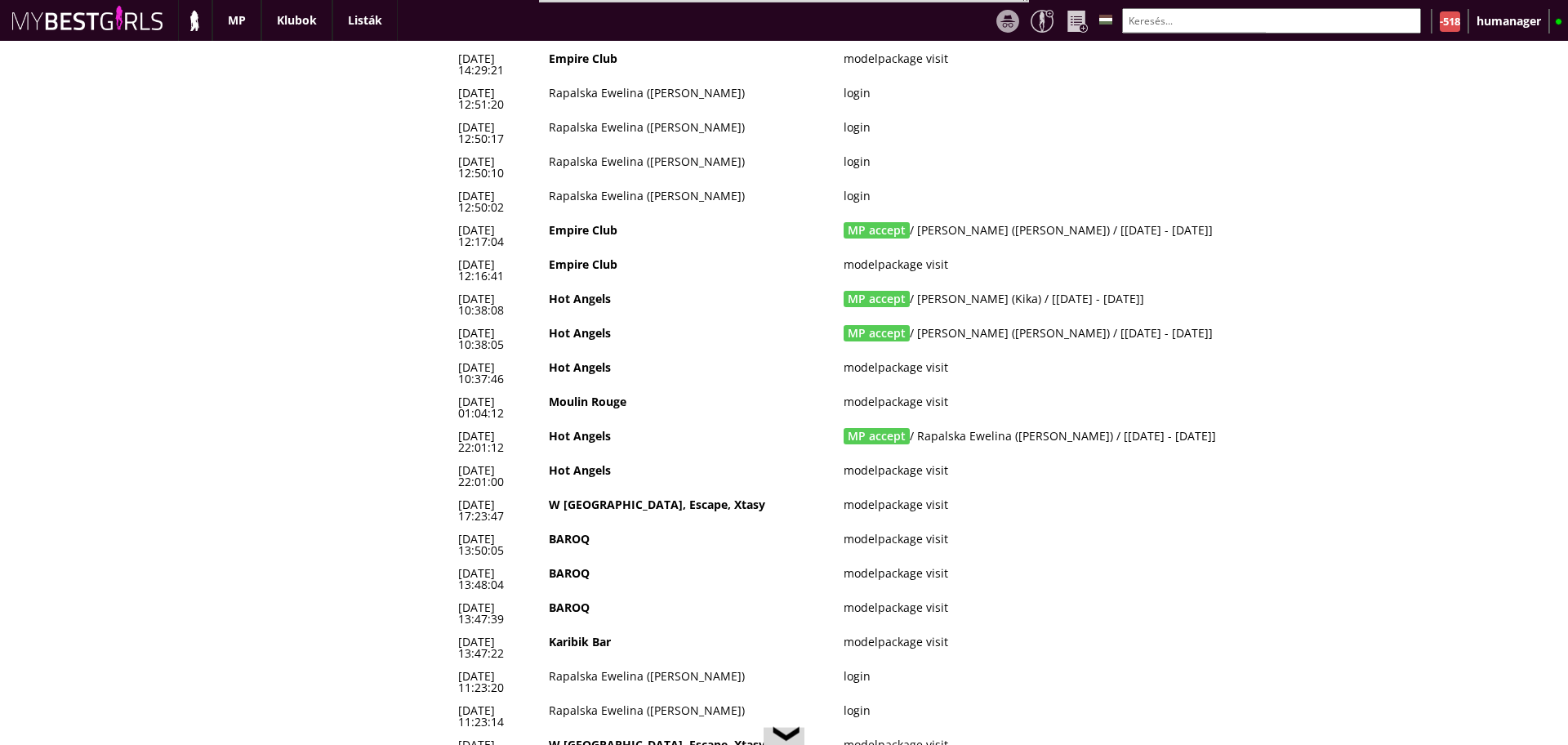
copy tbody "2025-07-09 19:12:46 Photus Club MP accept / Turi Maria (Angelina) / [2025-07-23…"
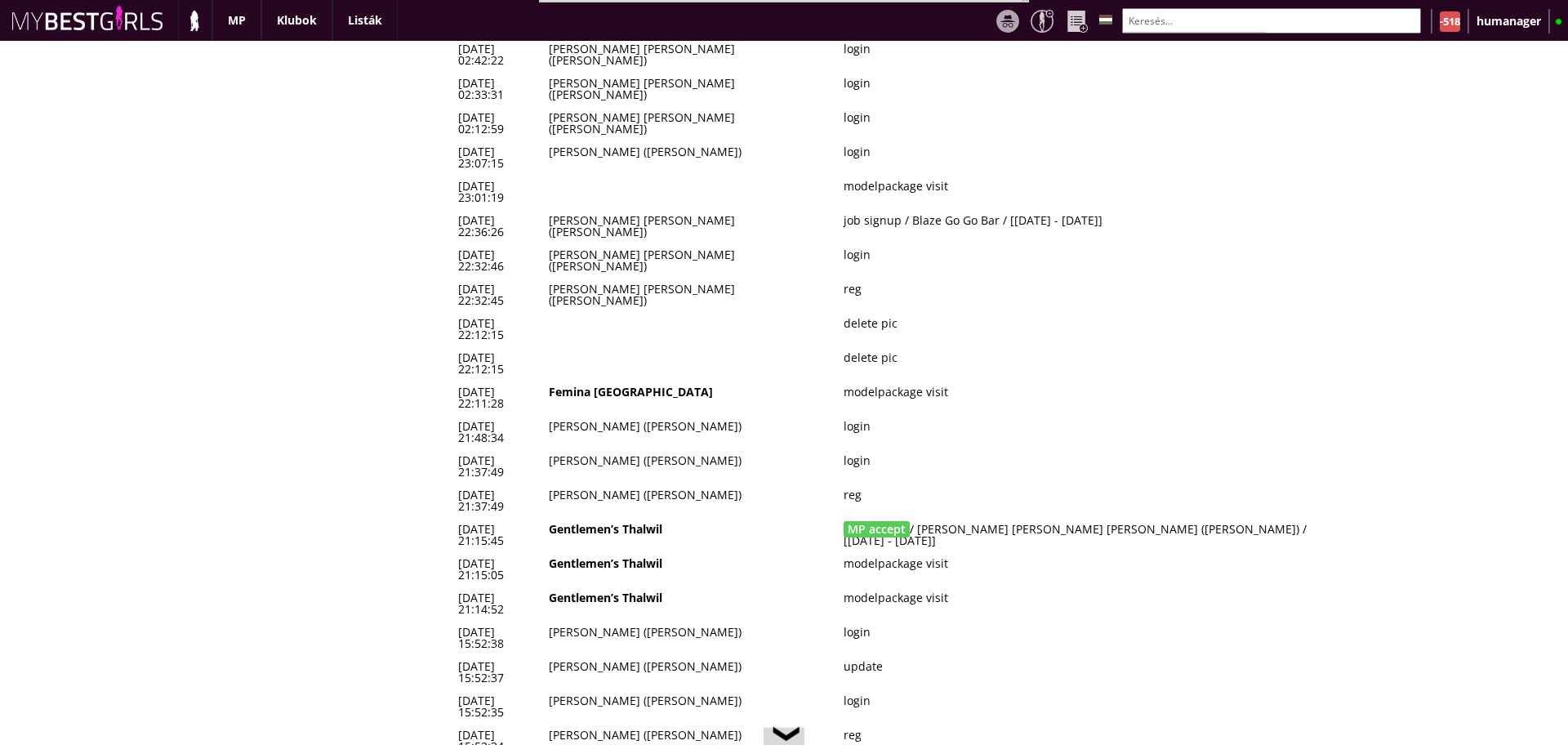
scroll to position [0, 0]
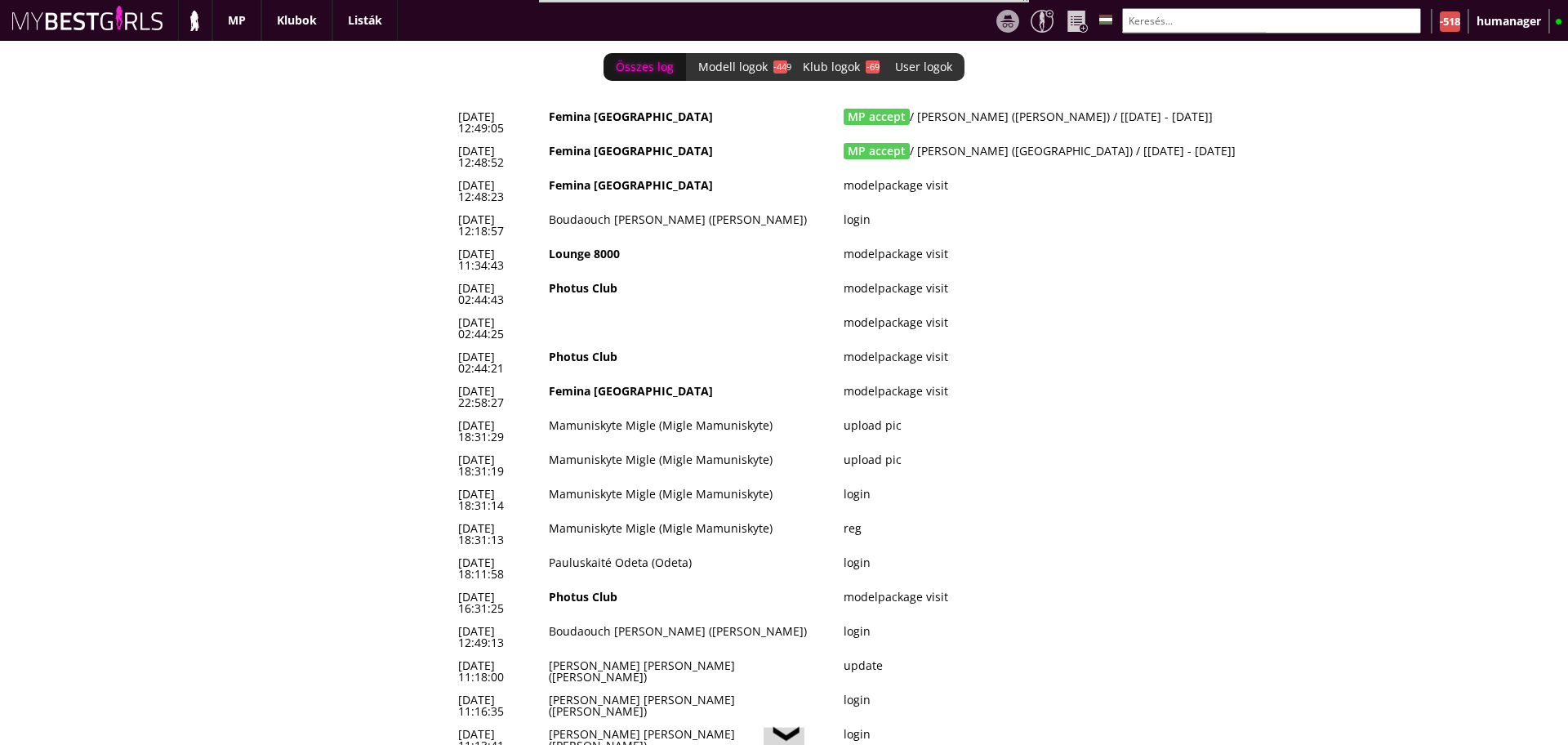
click at [544, 208] on td "[DATE] 12:18:57" at bounding box center [498, 224] width 91 height 34
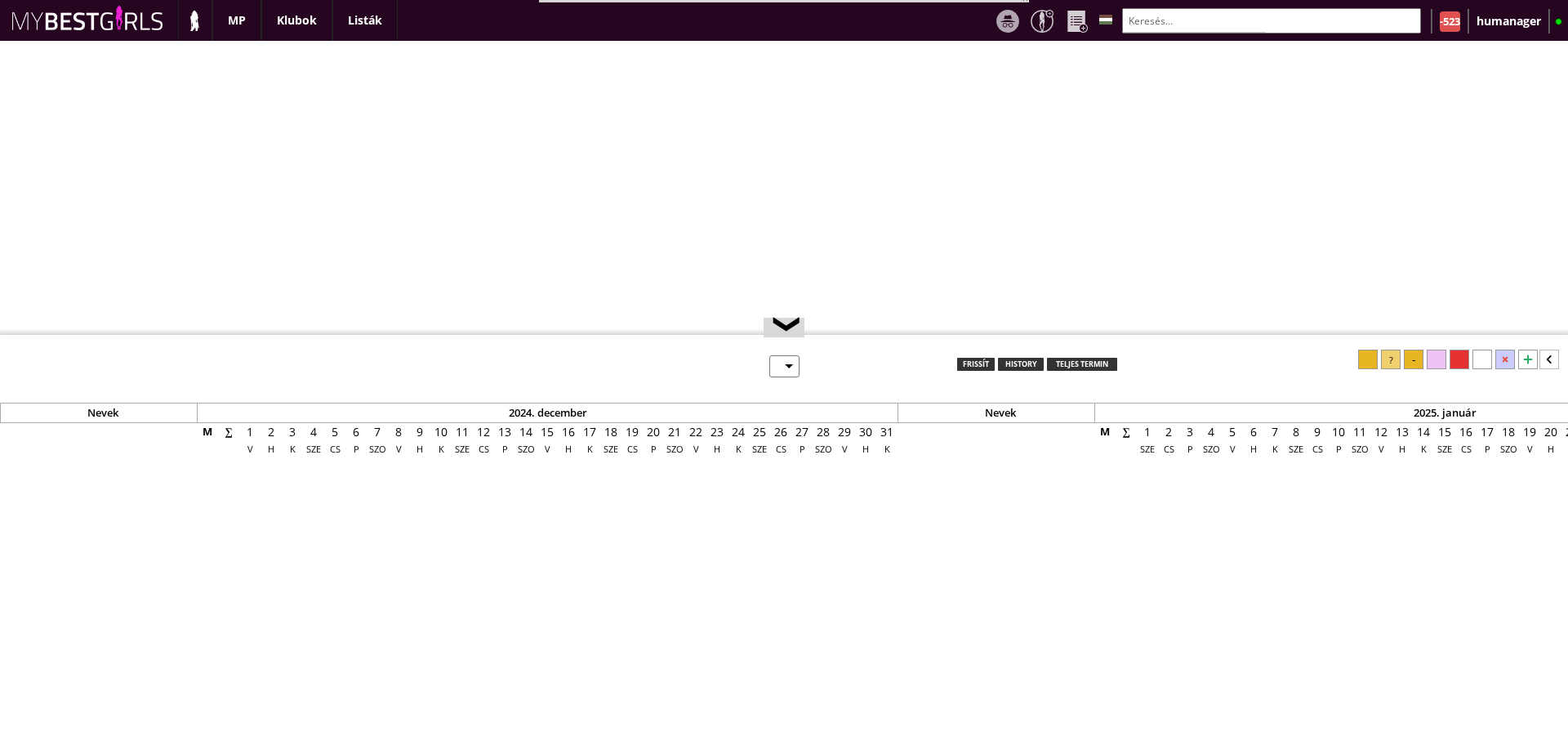
select select "0"
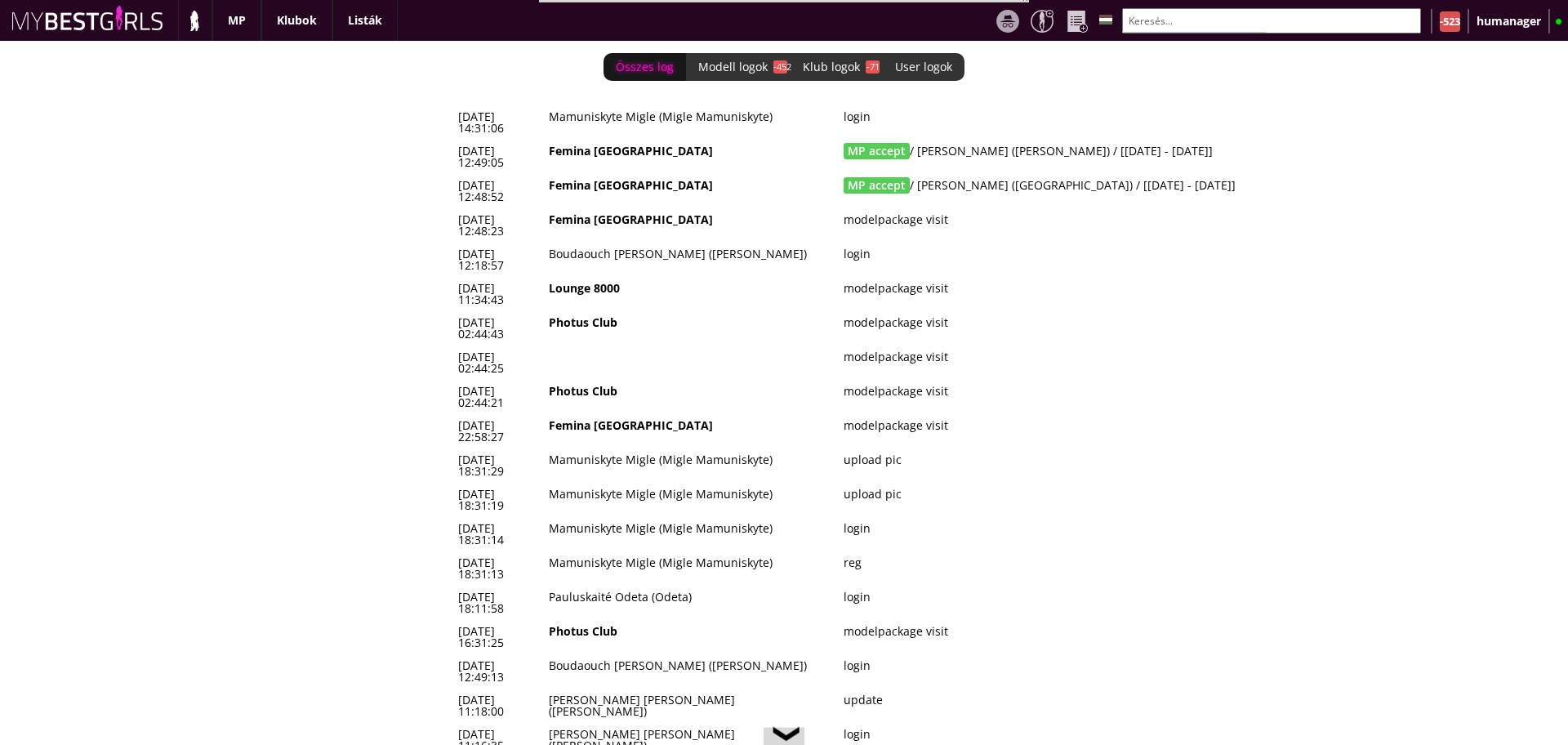
scroll to position [0, 6754]
